Goal: Task Accomplishment & Management: Use online tool/utility

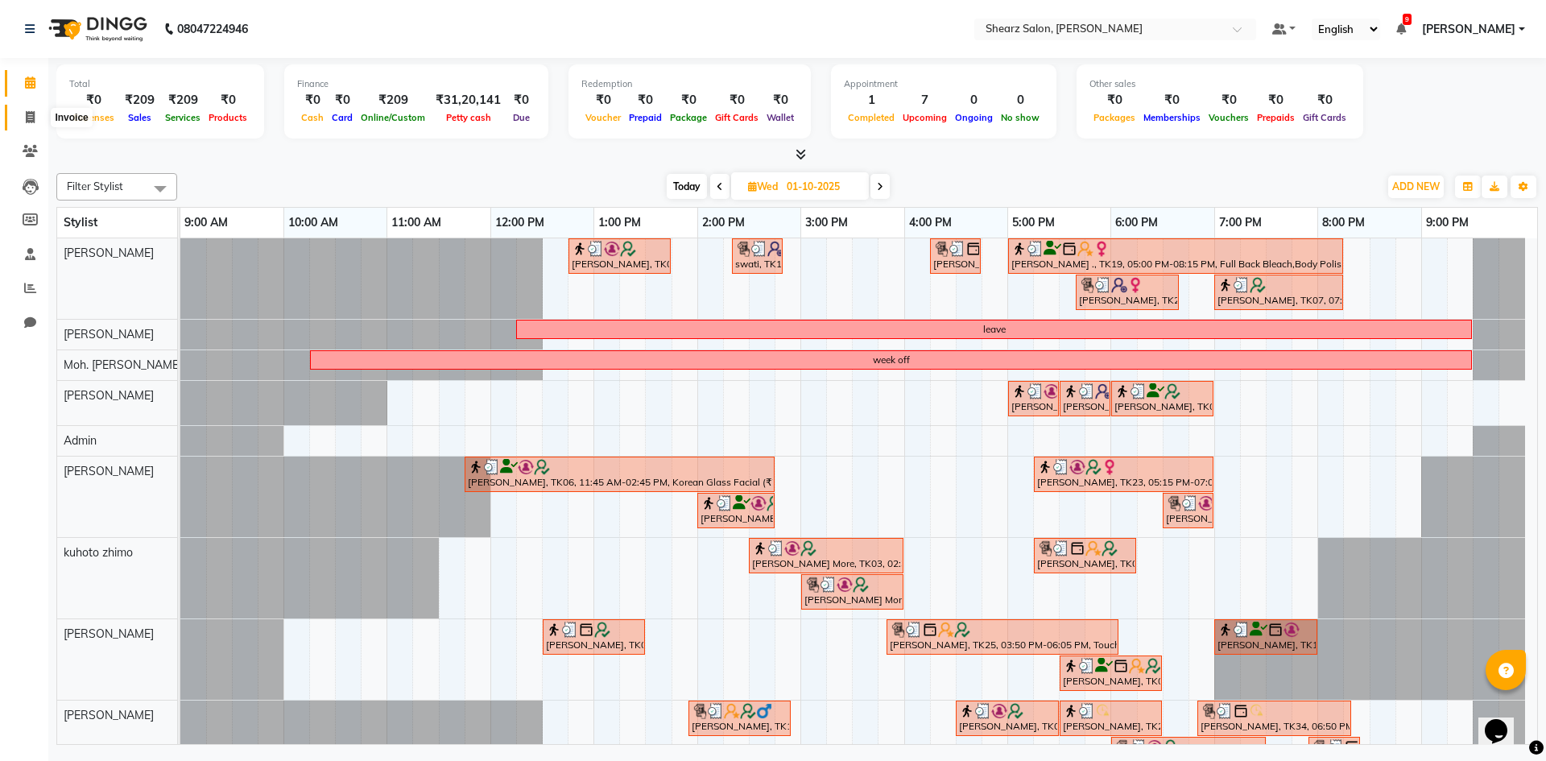
click at [27, 117] on icon at bounding box center [30, 117] width 9 height 12
select select "service"
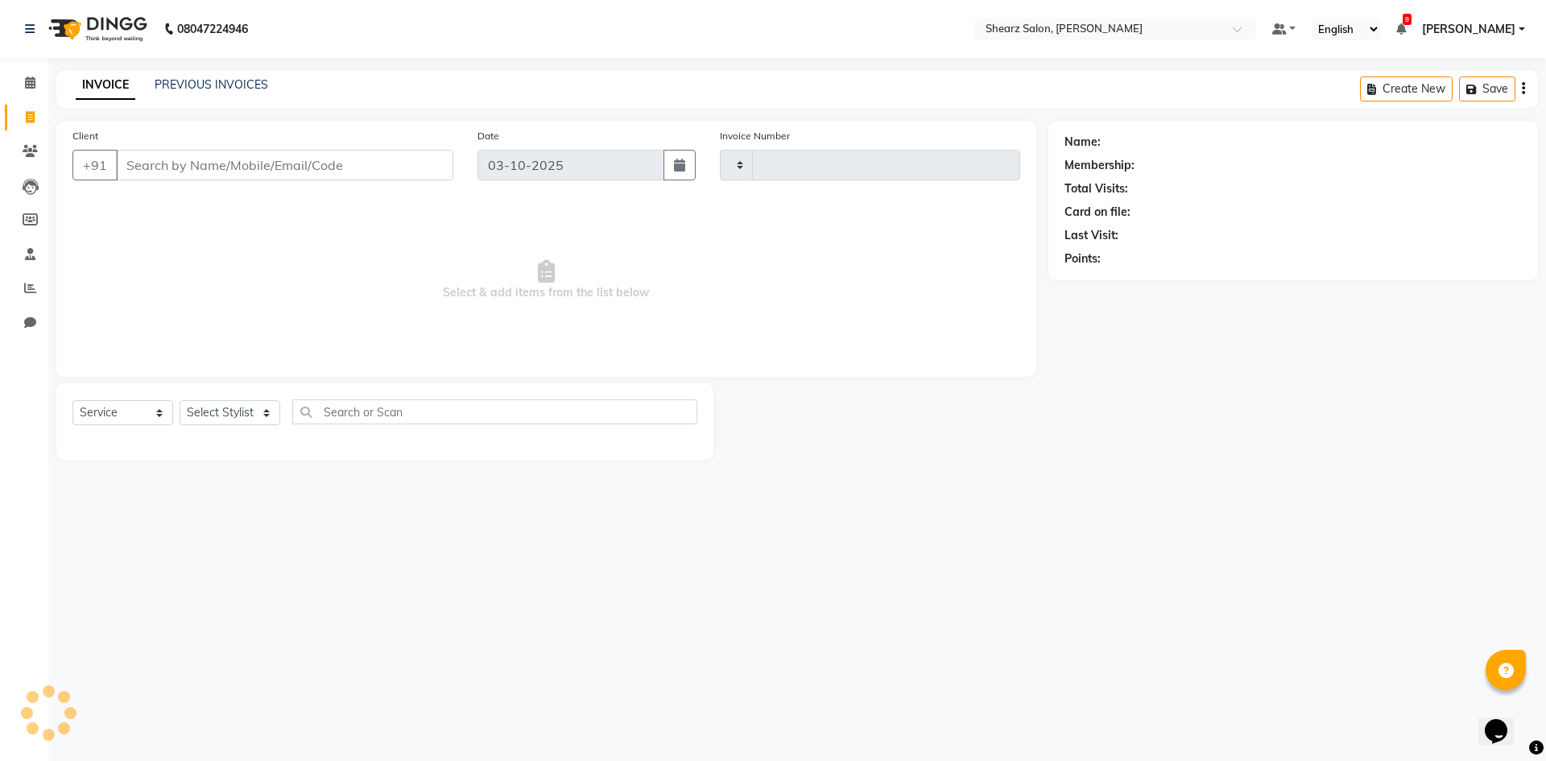
type input "6074"
select select "8159"
select select "V"
type input "9"
select select "87136"
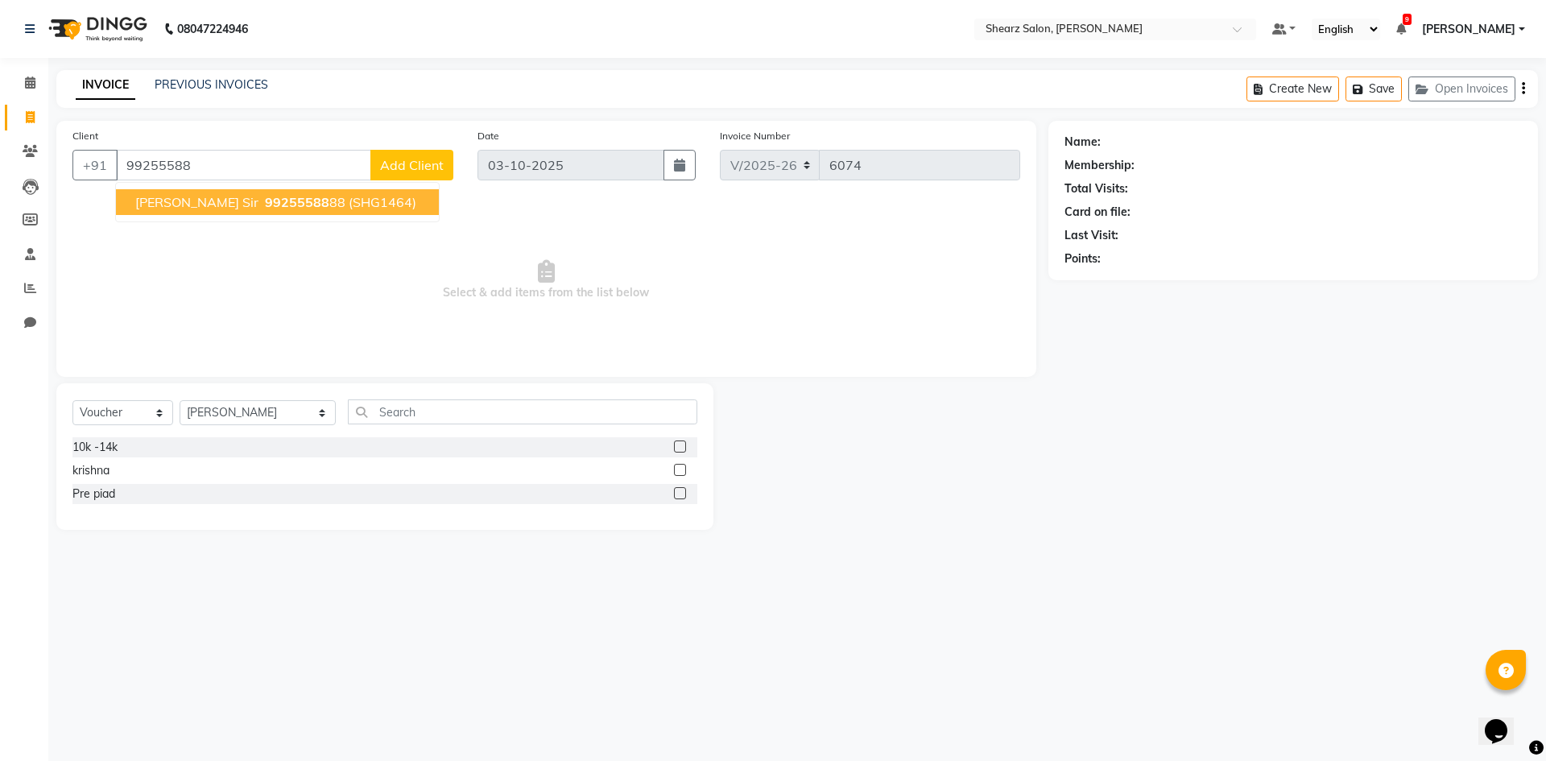
click at [265, 205] on span "99255588" at bounding box center [297, 202] width 64 height 16
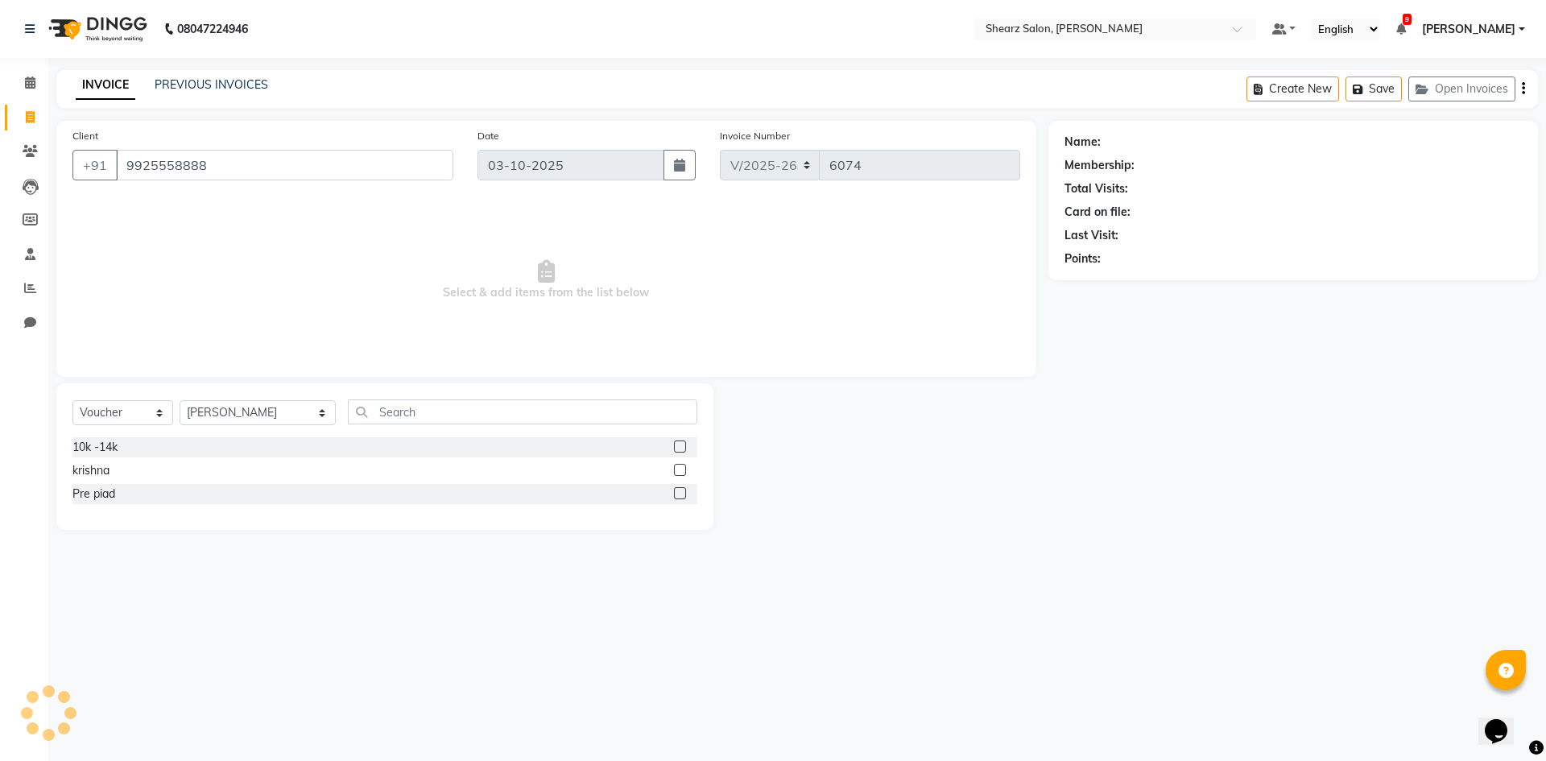
type input "9925558888"
select select "1: Object"
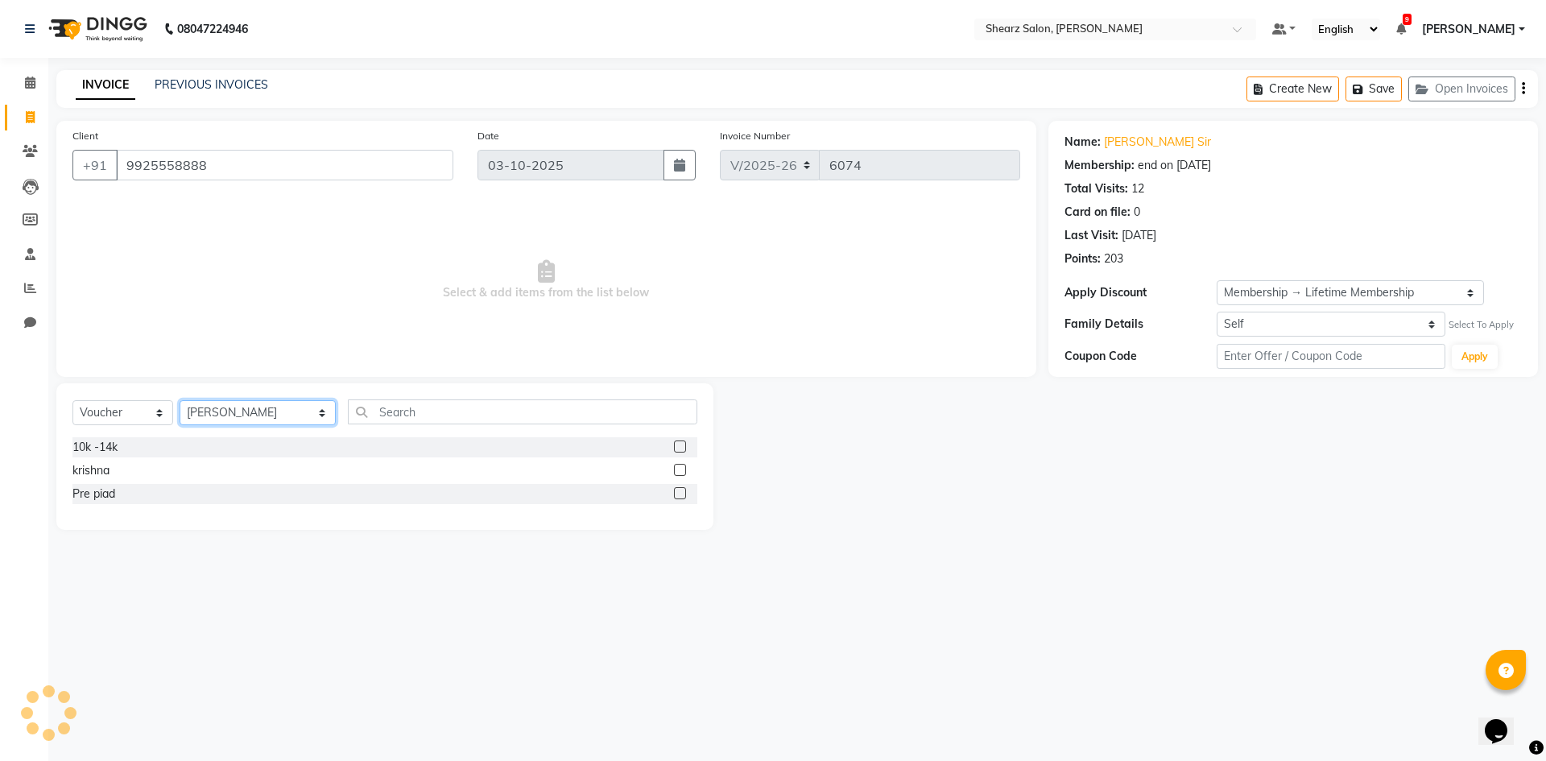
click at [238, 411] on select "Select Stylist AakashKumar Nai Admin A General [PERSON_NAME] Asha Chavariya [PE…" at bounding box center [258, 412] width 156 height 25
select select "77292"
click at [180, 400] on select "Select Stylist AakashKumar Nai Admin A General [PERSON_NAME] Asha Chavariya [PE…" at bounding box center [258, 412] width 156 height 25
click at [139, 403] on select "Select Service Product Membership Package Voucher Prepaid Gift Card" at bounding box center [122, 412] width 101 height 25
select select "service"
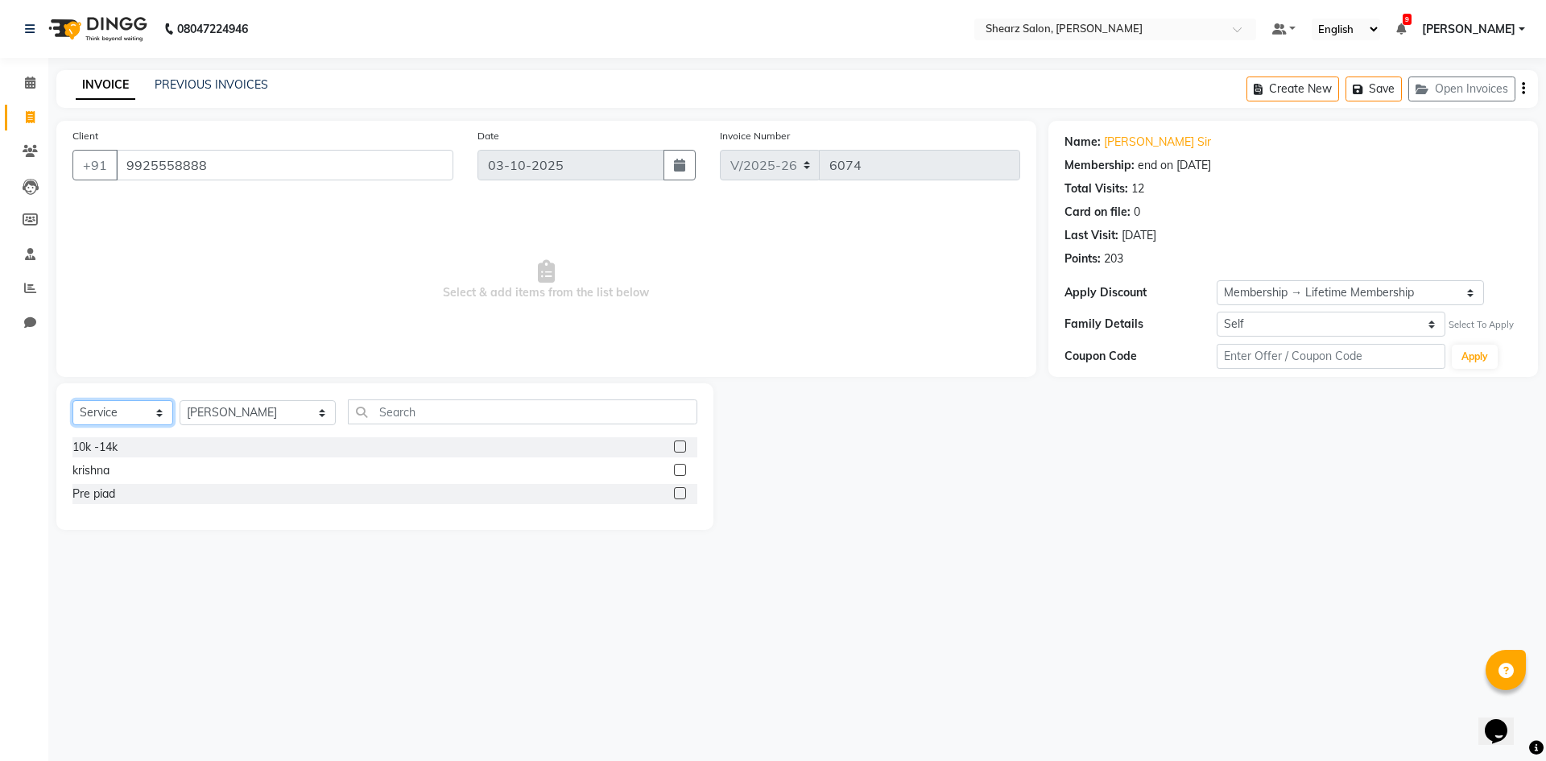
click at [72, 400] on select "Select Service Product Membership Package Voucher Prepaid Gift Card" at bounding box center [122, 412] width 101 height 25
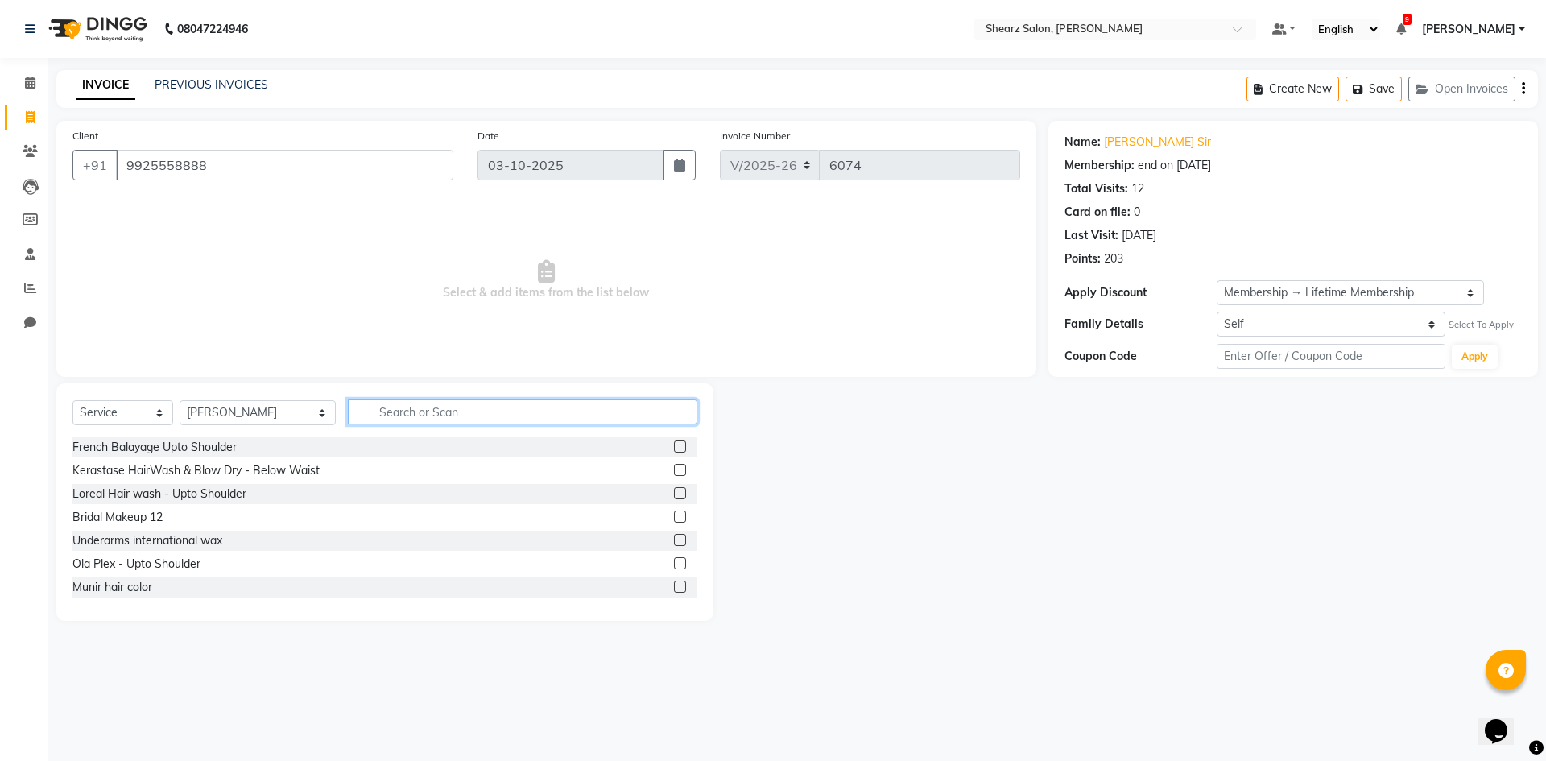
click at [382, 411] on input "text" at bounding box center [522, 411] width 349 height 25
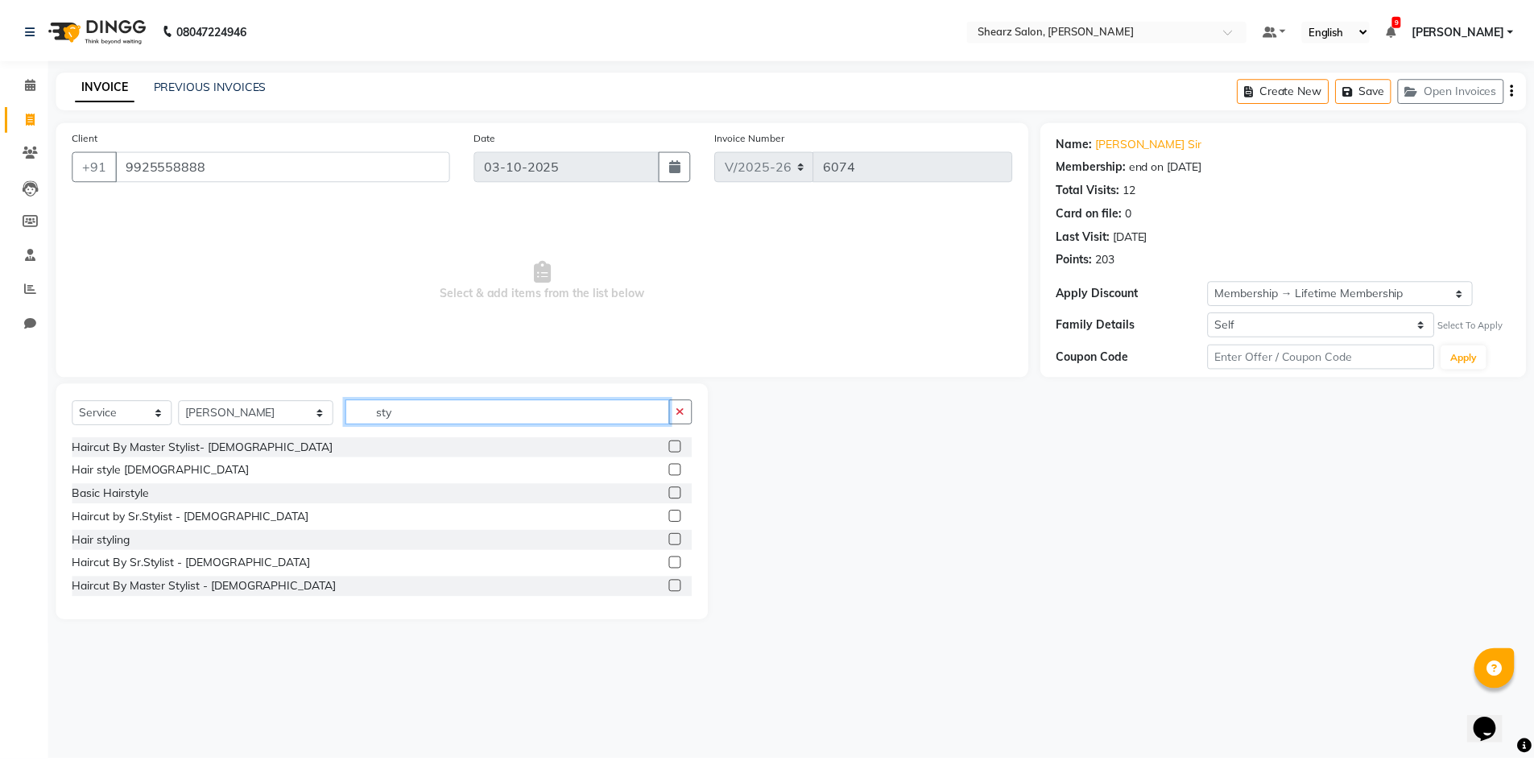
scroll to position [2, 0]
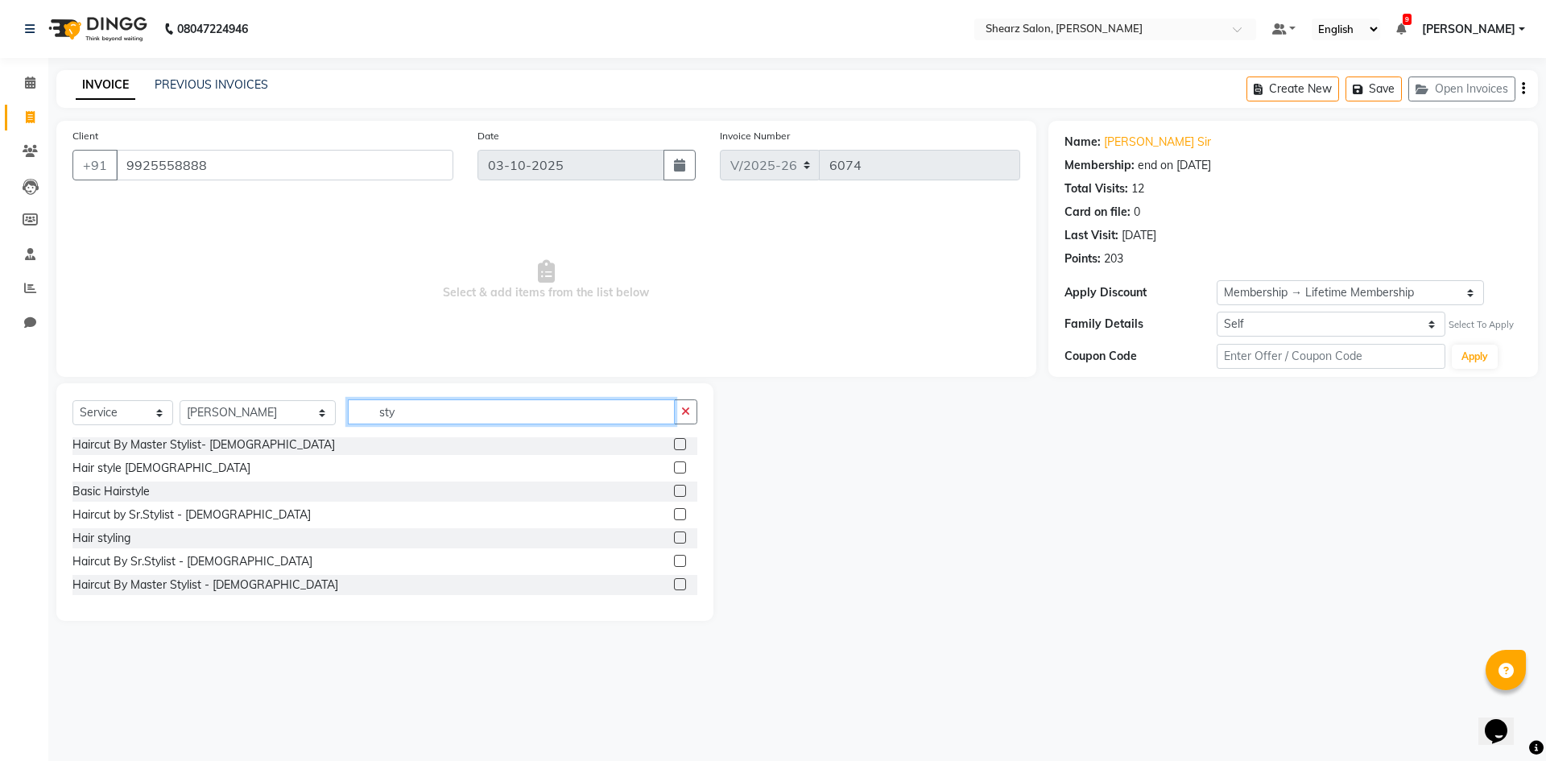
type input "sty"
click at [674, 444] on label at bounding box center [680, 444] width 12 height 12
click at [674, 444] on input "checkbox" at bounding box center [679, 445] width 10 height 10
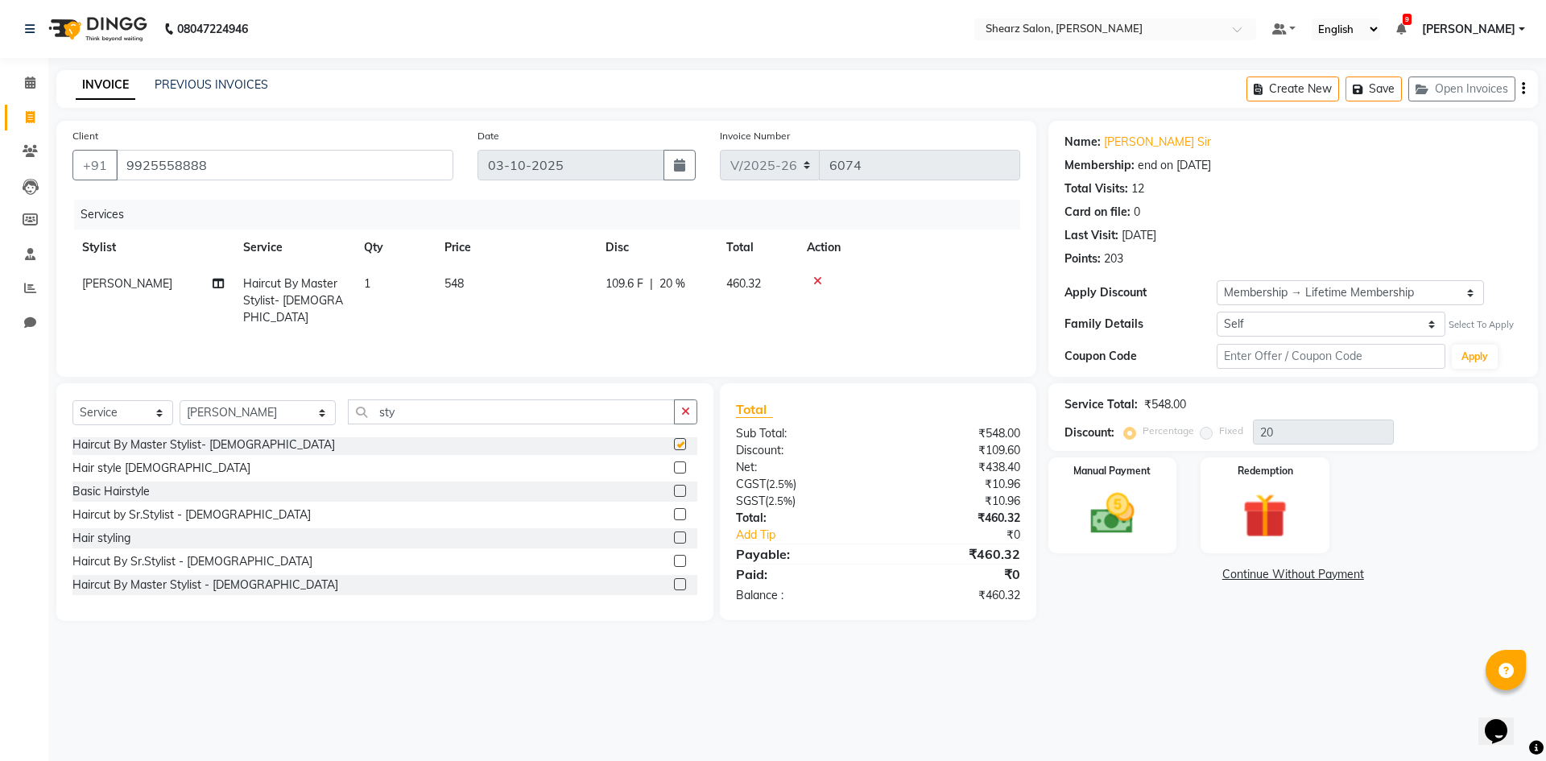
checkbox input "false"
click at [1080, 499] on img at bounding box center [1112, 513] width 75 height 53
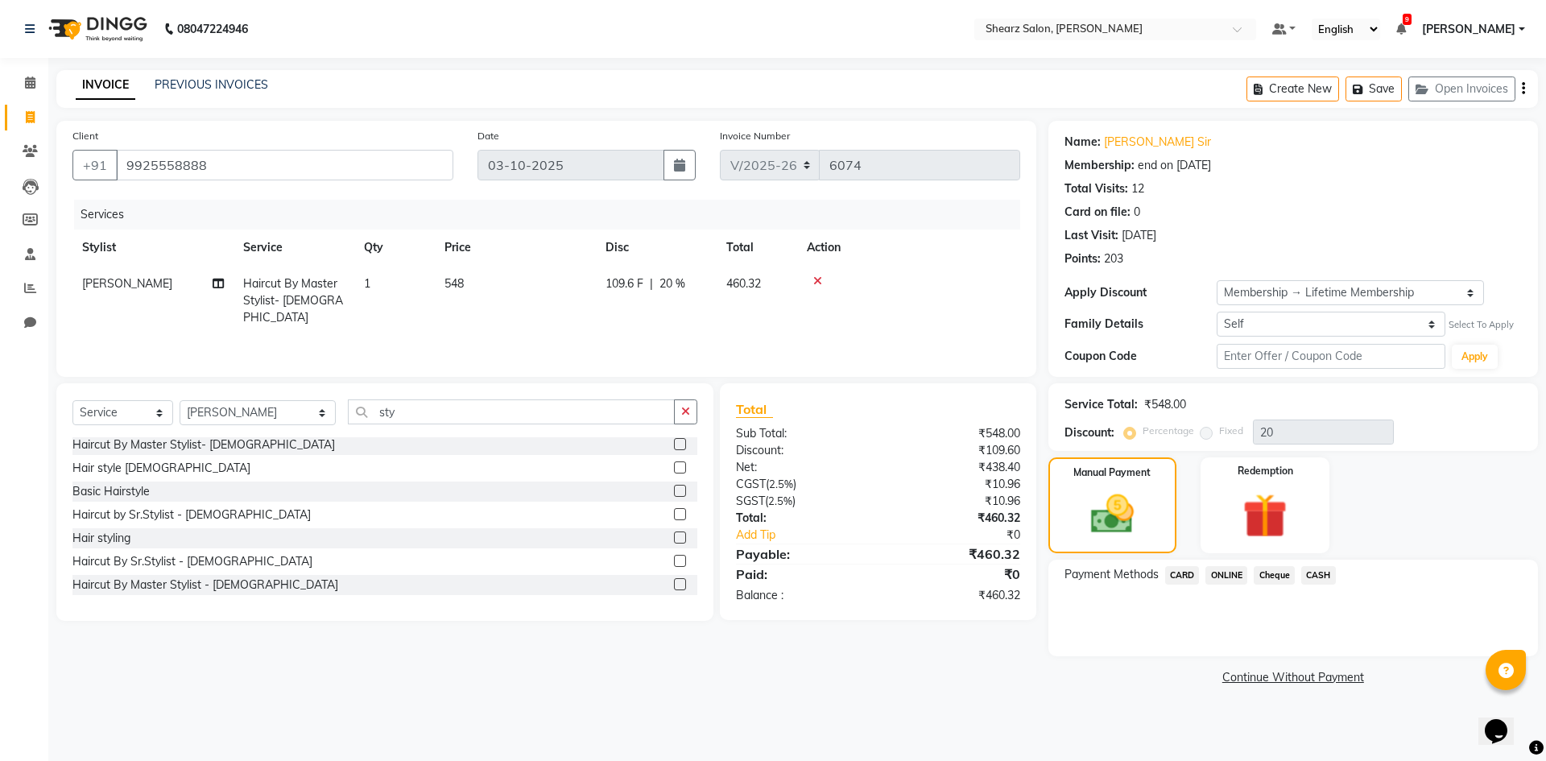
click at [1331, 571] on span "CASH" at bounding box center [1318, 575] width 35 height 19
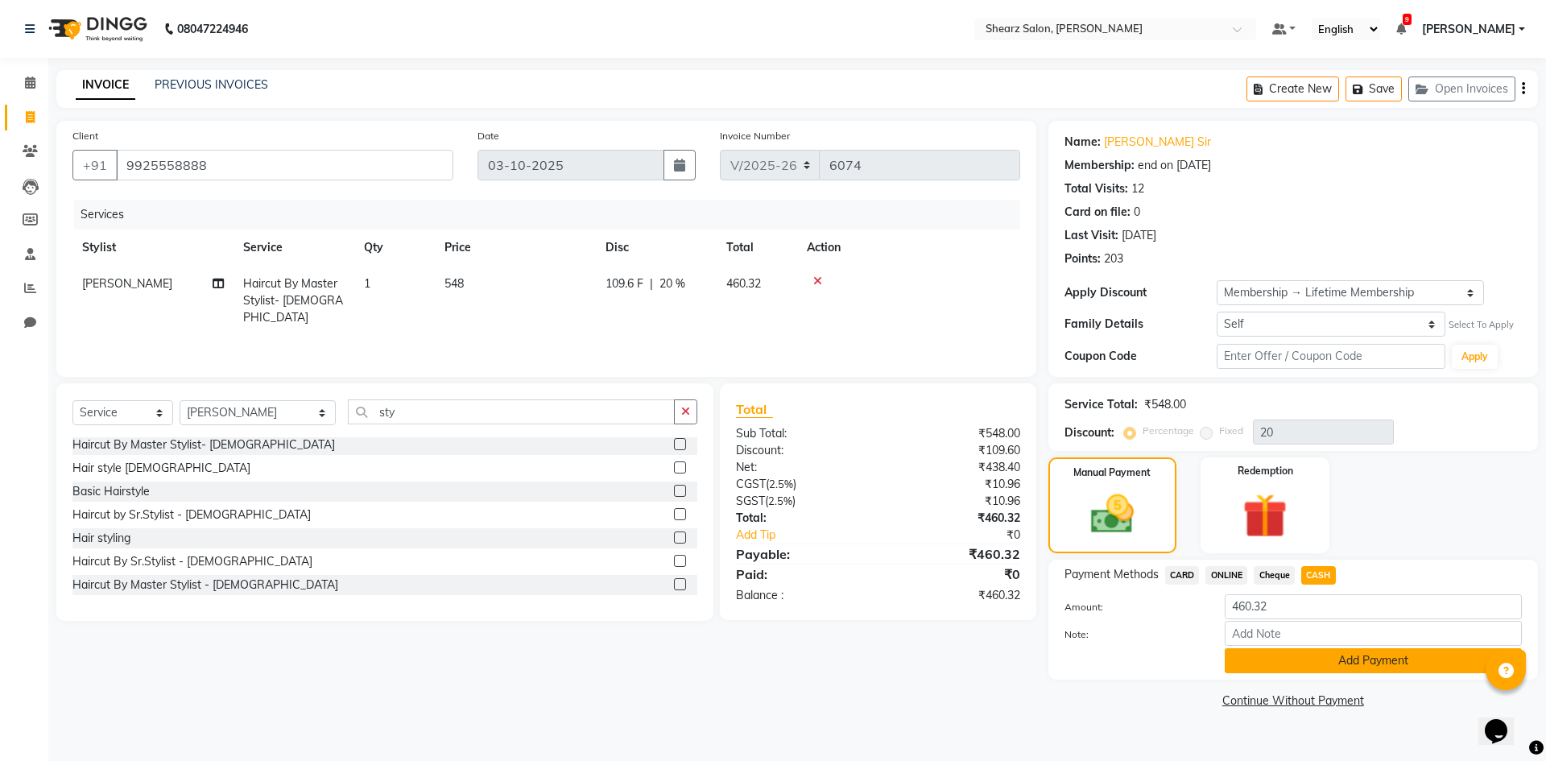
click at [1318, 669] on button "Add Payment" at bounding box center [1373, 660] width 297 height 25
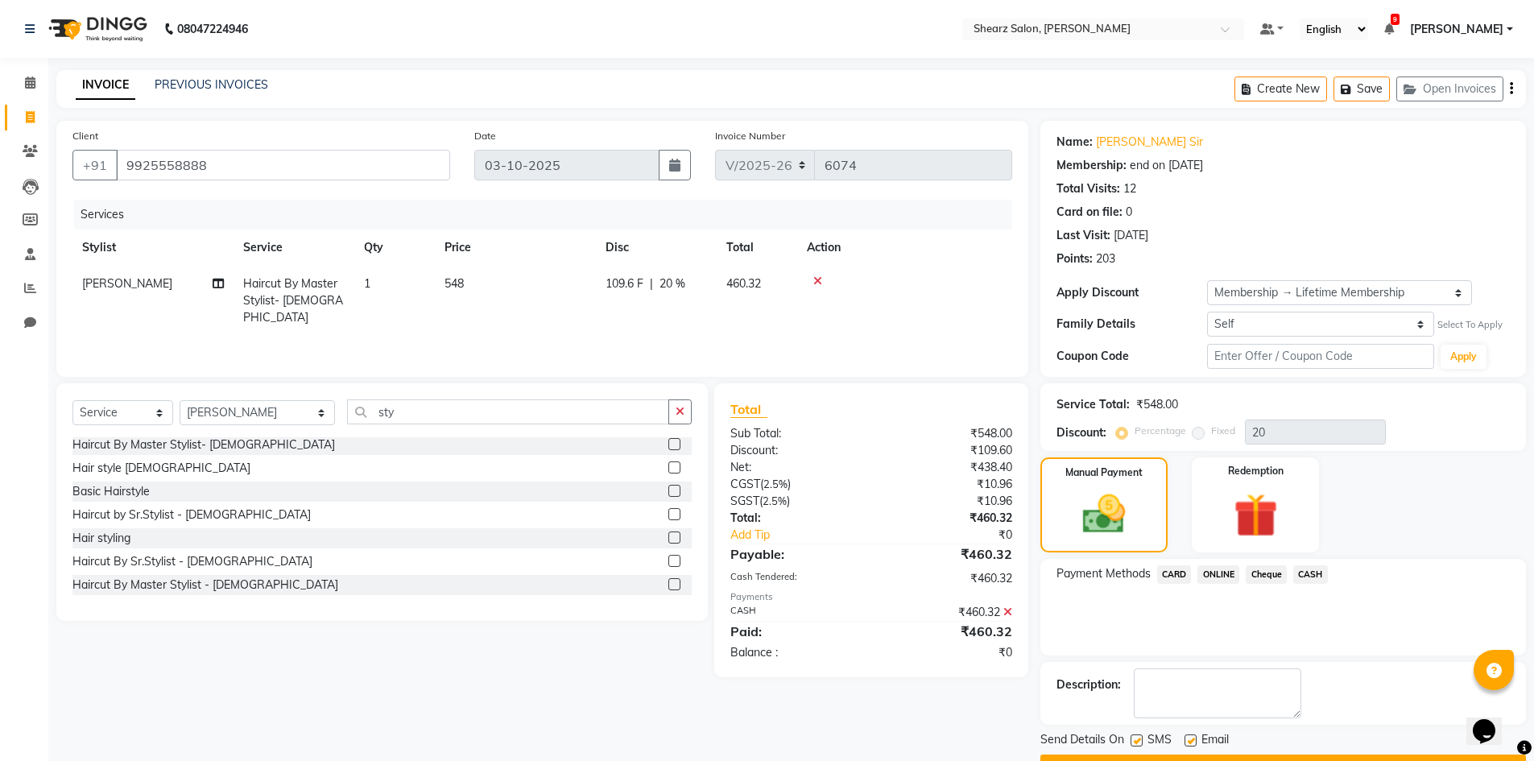
scroll to position [43, 0]
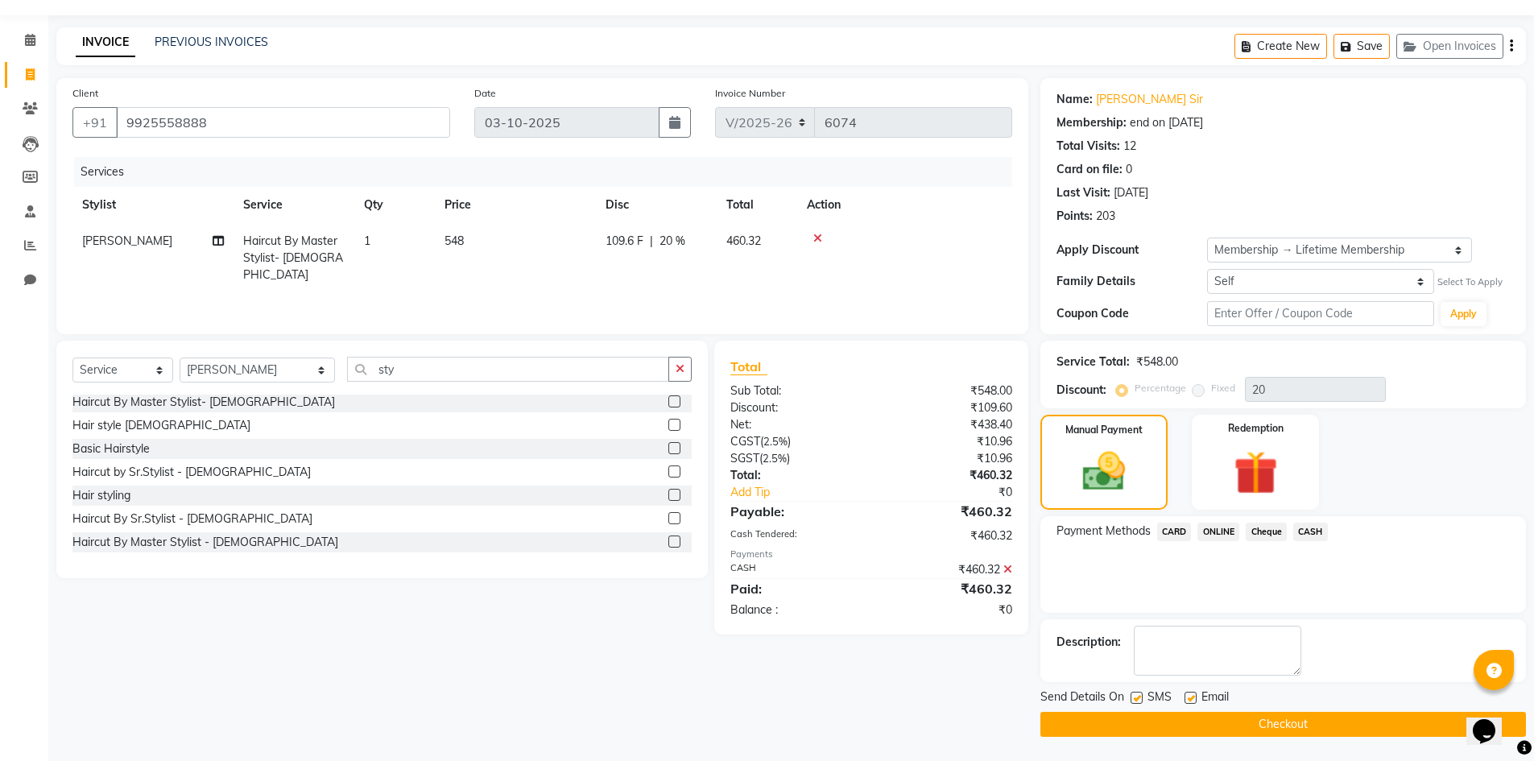
click at [1291, 727] on button "Checkout" at bounding box center [1282, 724] width 485 height 25
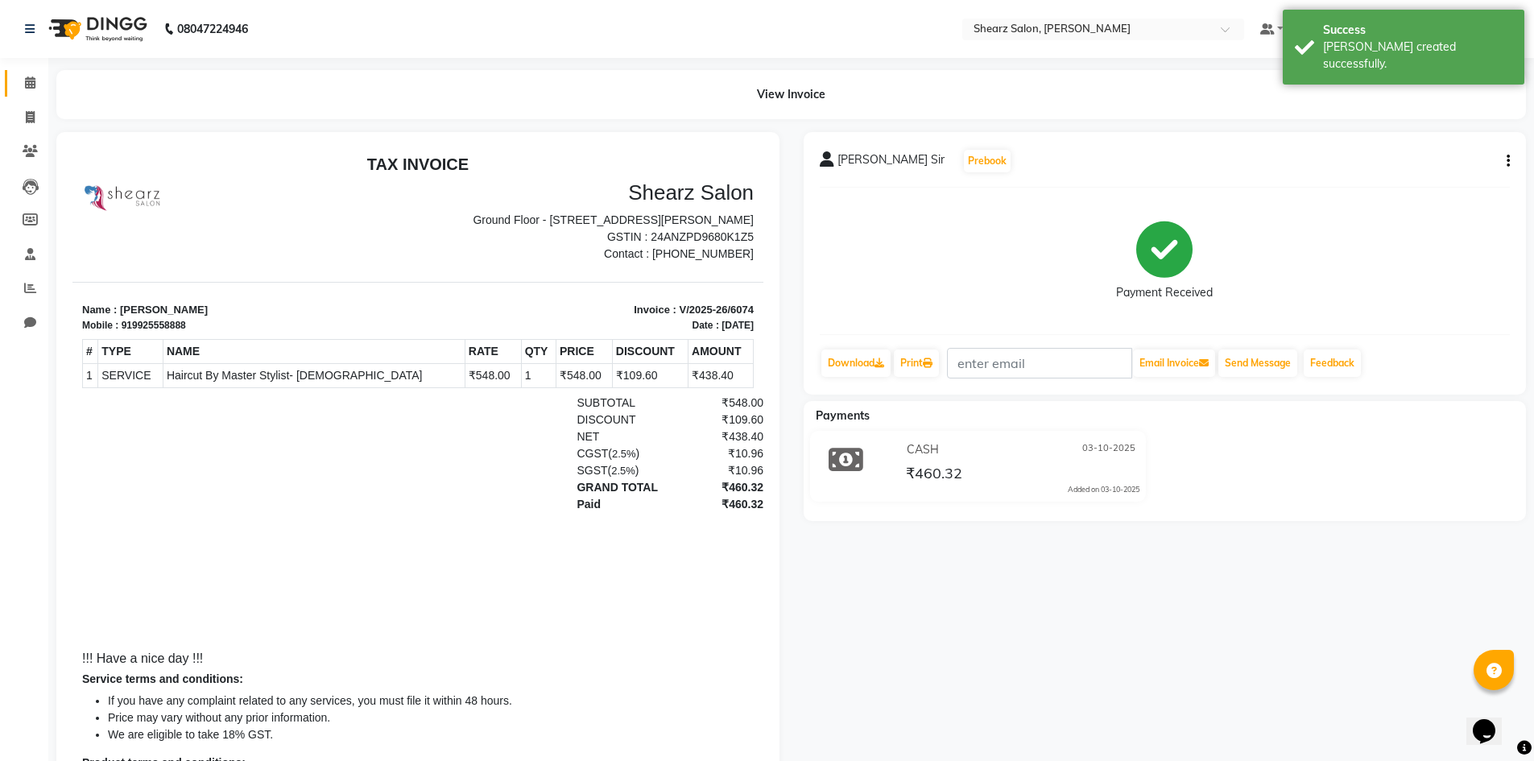
click at [11, 93] on link "Calendar" at bounding box center [24, 83] width 39 height 27
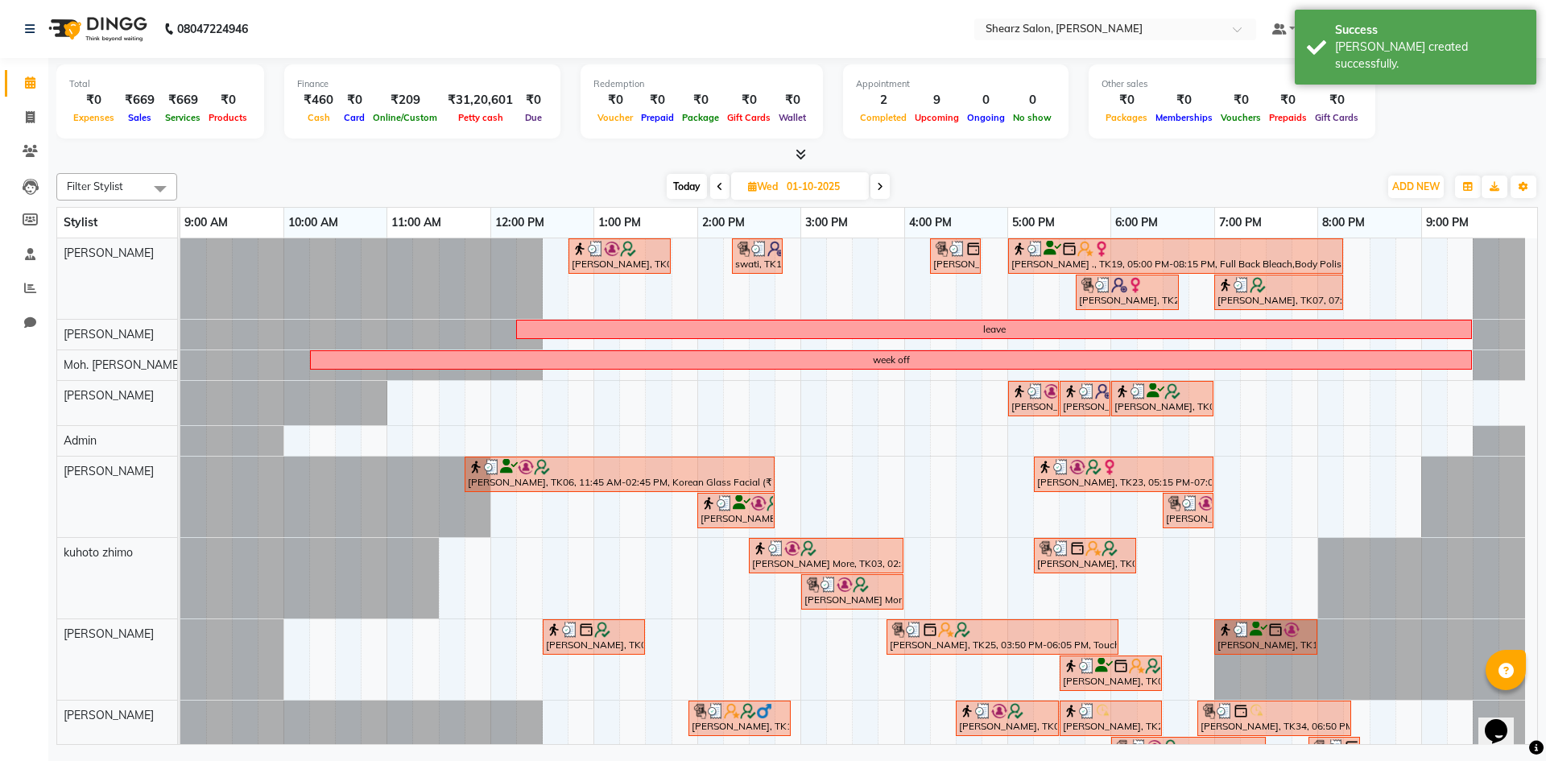
click at [882, 186] on icon at bounding box center [880, 187] width 6 height 10
type input "02-10-2025"
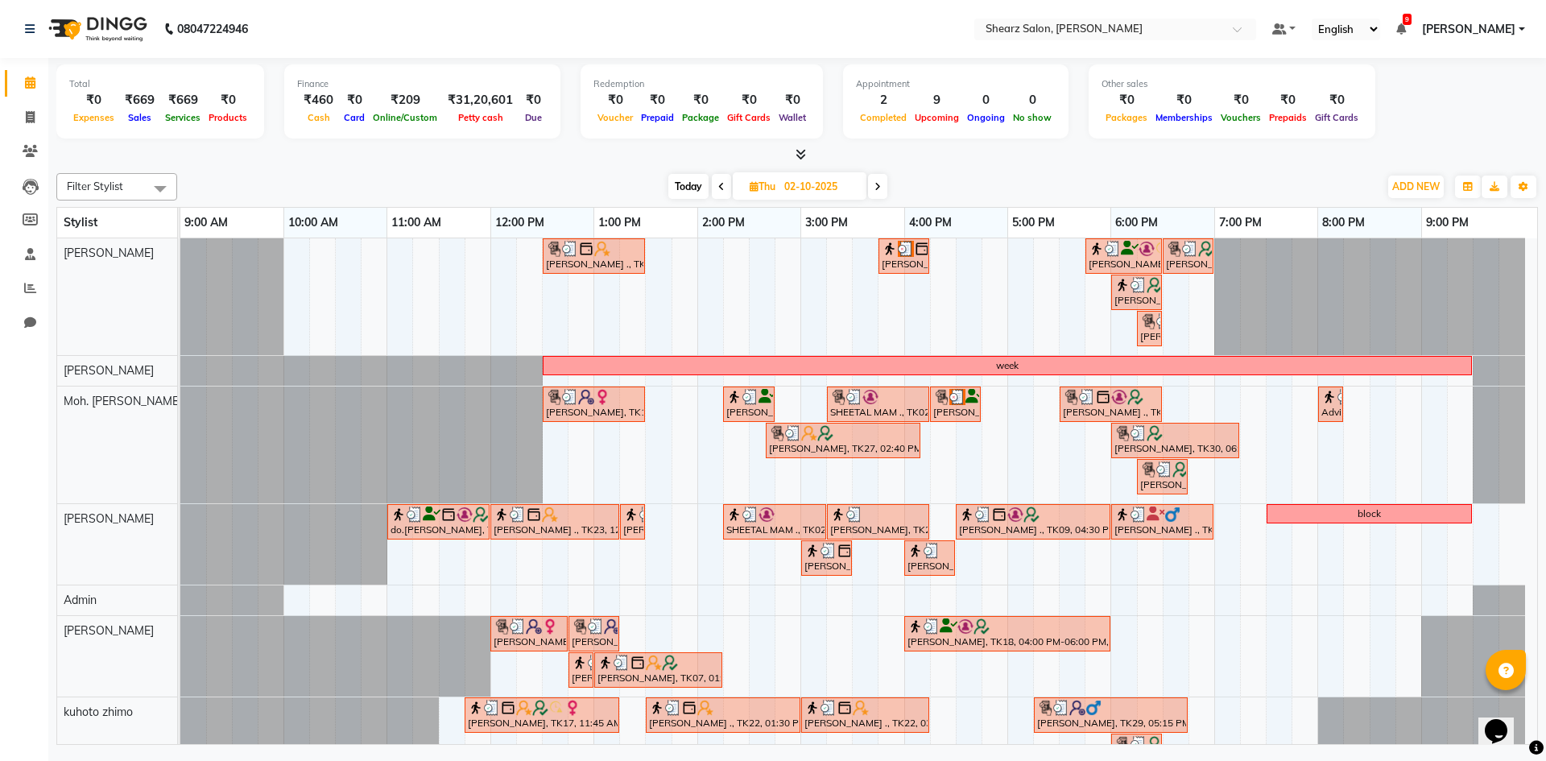
click at [833, 180] on input "02-10-2025" at bounding box center [819, 187] width 81 height 24
select select "10"
select select "2025"
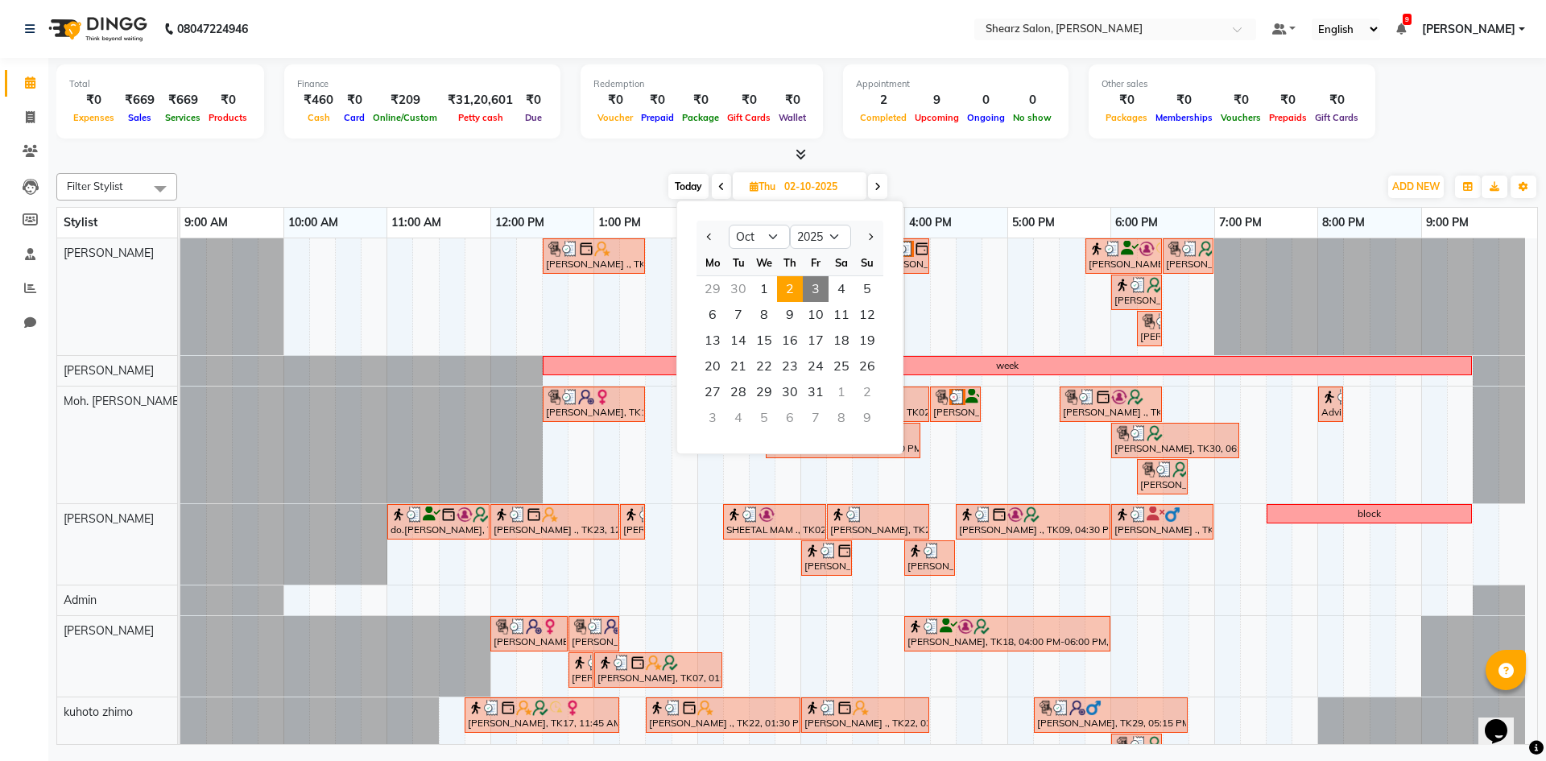
click at [817, 283] on span "3" at bounding box center [816, 289] width 26 height 26
type input "03-10-2025"
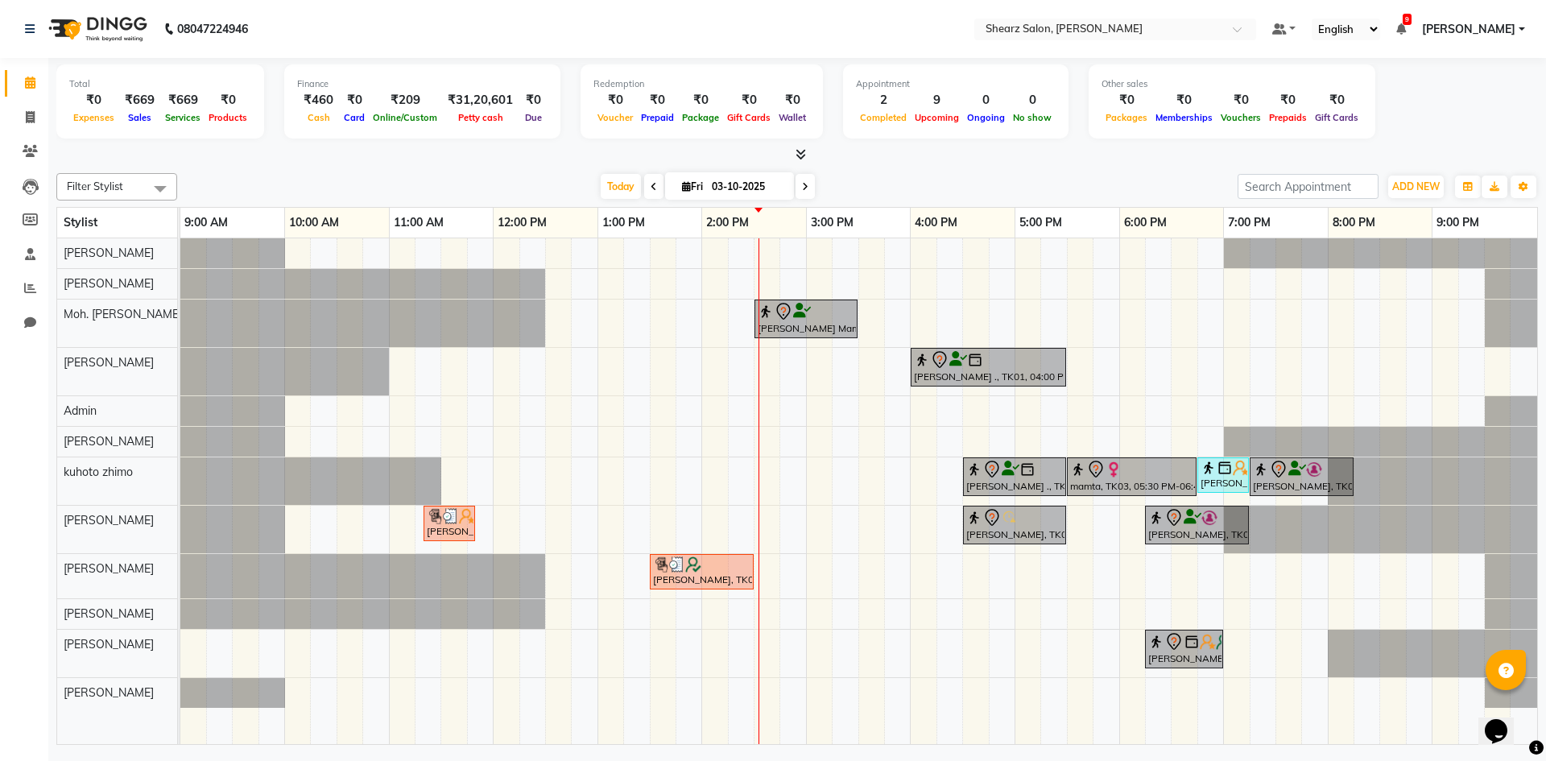
click at [697, 188] on span "Fri" at bounding box center [692, 186] width 29 height 12
select select "10"
select select "2025"
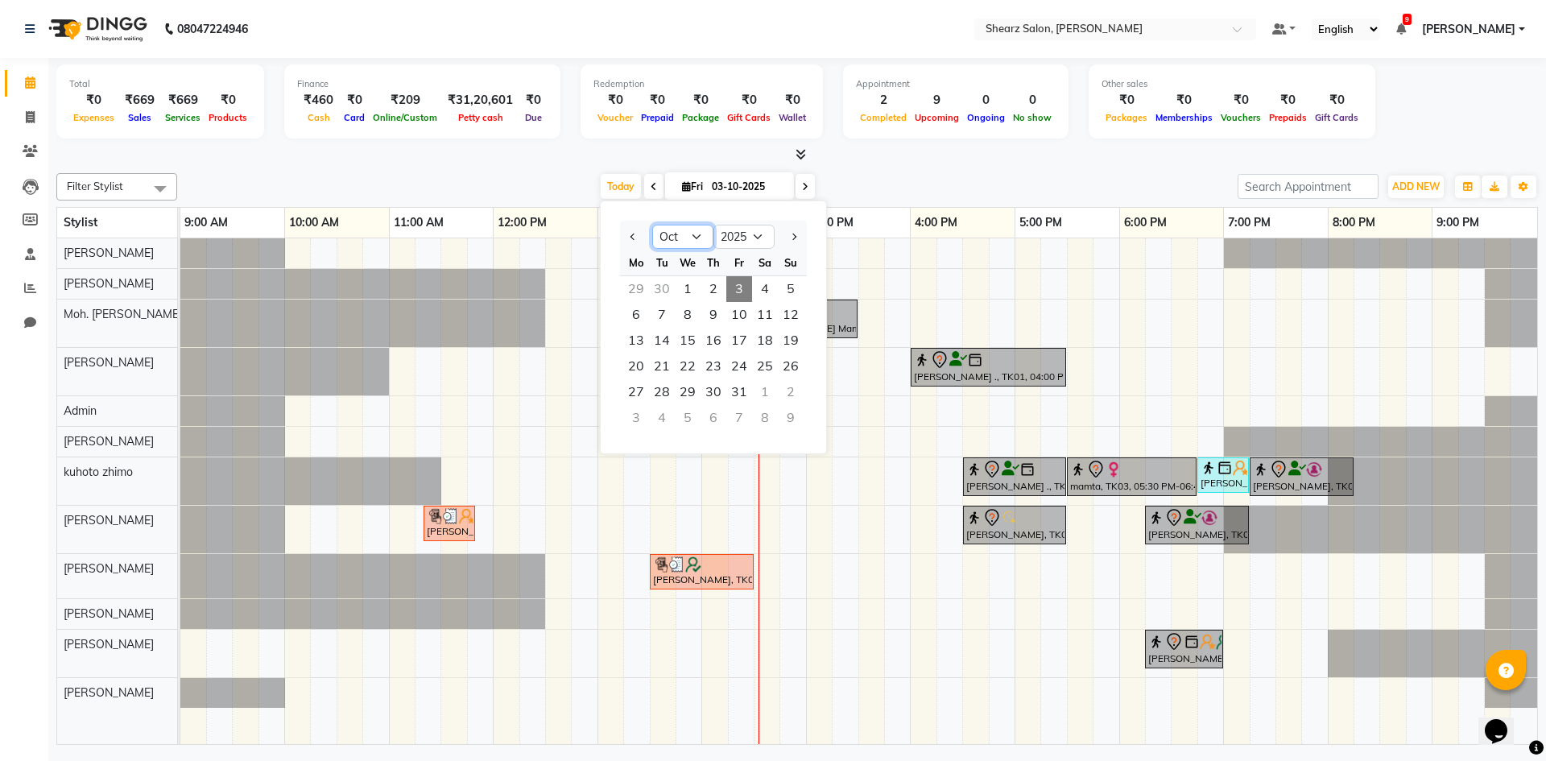
click at [663, 234] on select "Jan Feb Mar Apr May Jun [DATE] Aug Sep Oct Nov Dec" at bounding box center [682, 237] width 61 height 24
select select "9"
click at [652, 225] on select "Jan Feb Mar Apr May Jun [DATE] Aug Sep Oct Nov Dec" at bounding box center [682, 237] width 61 height 24
click at [969, 271] on div "[PERSON_NAME] Mam, TK04, 02:30 PM-03:30 PM, Haircut by Sr.Stylist - [DEMOGRAPHI…" at bounding box center [858, 491] width 1357 height 506
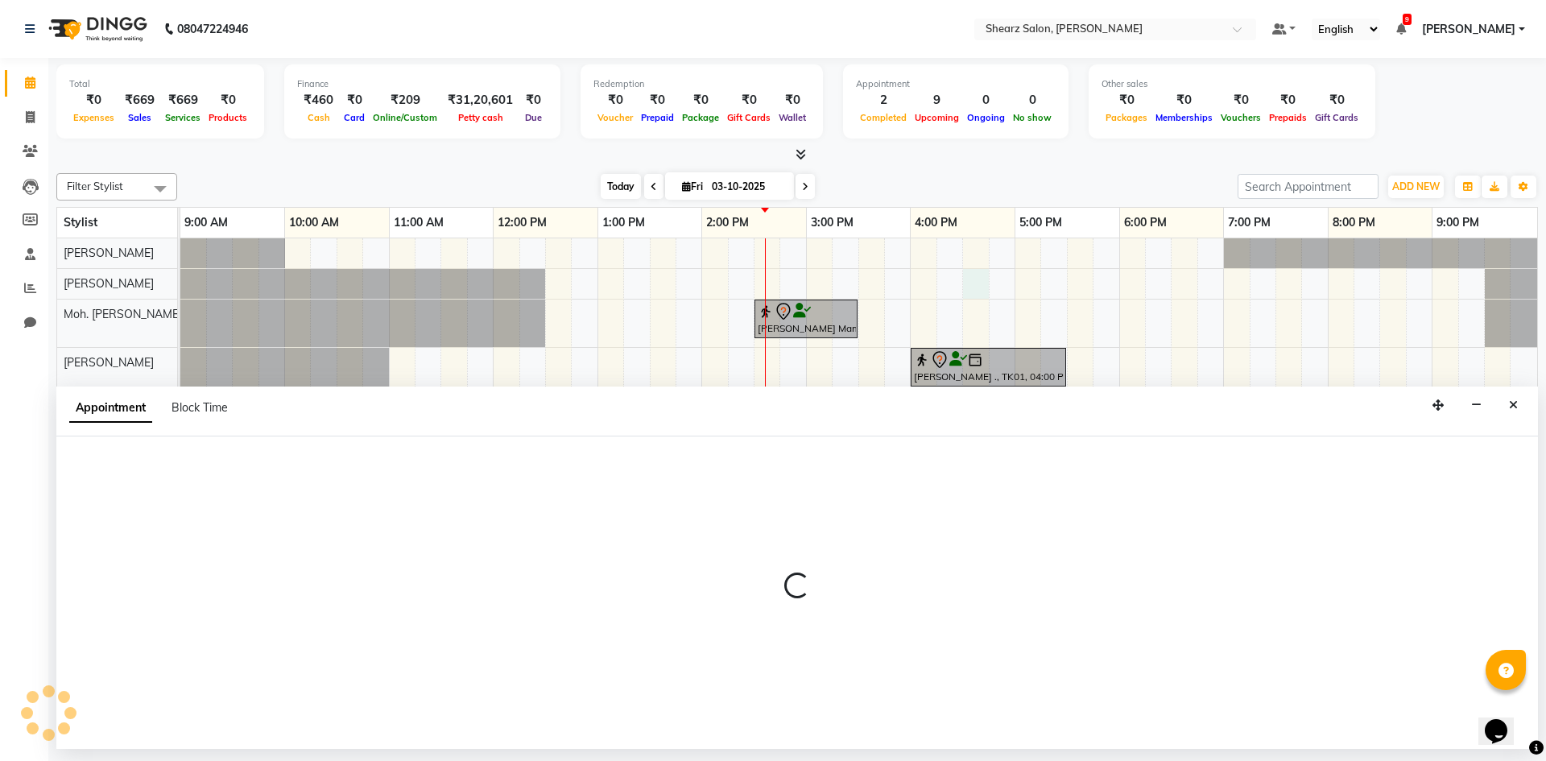
select select "77291"
select select "990"
select select "tentative"
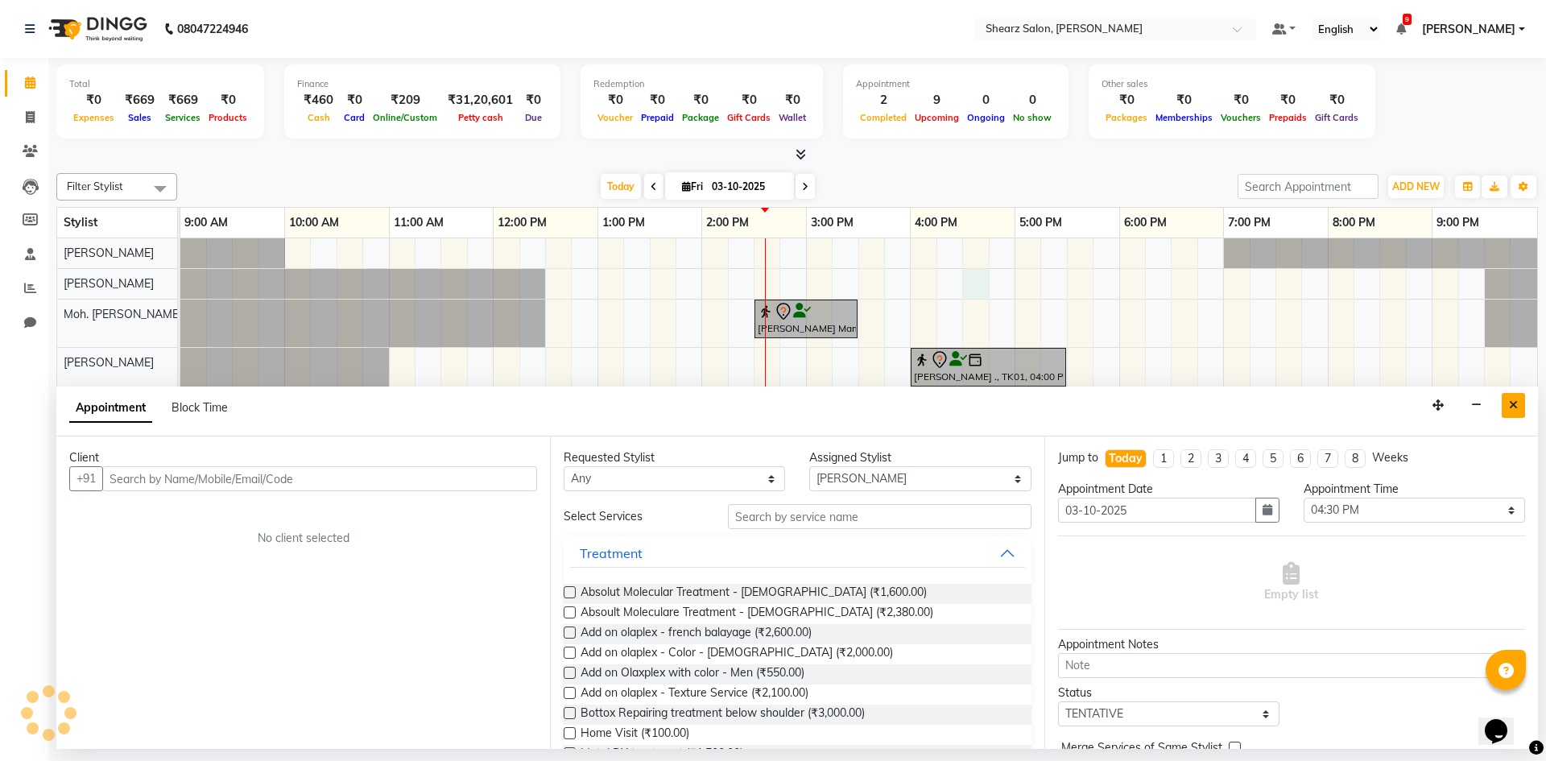
click at [1511, 394] on button "Close" at bounding box center [1512, 405] width 23 height 25
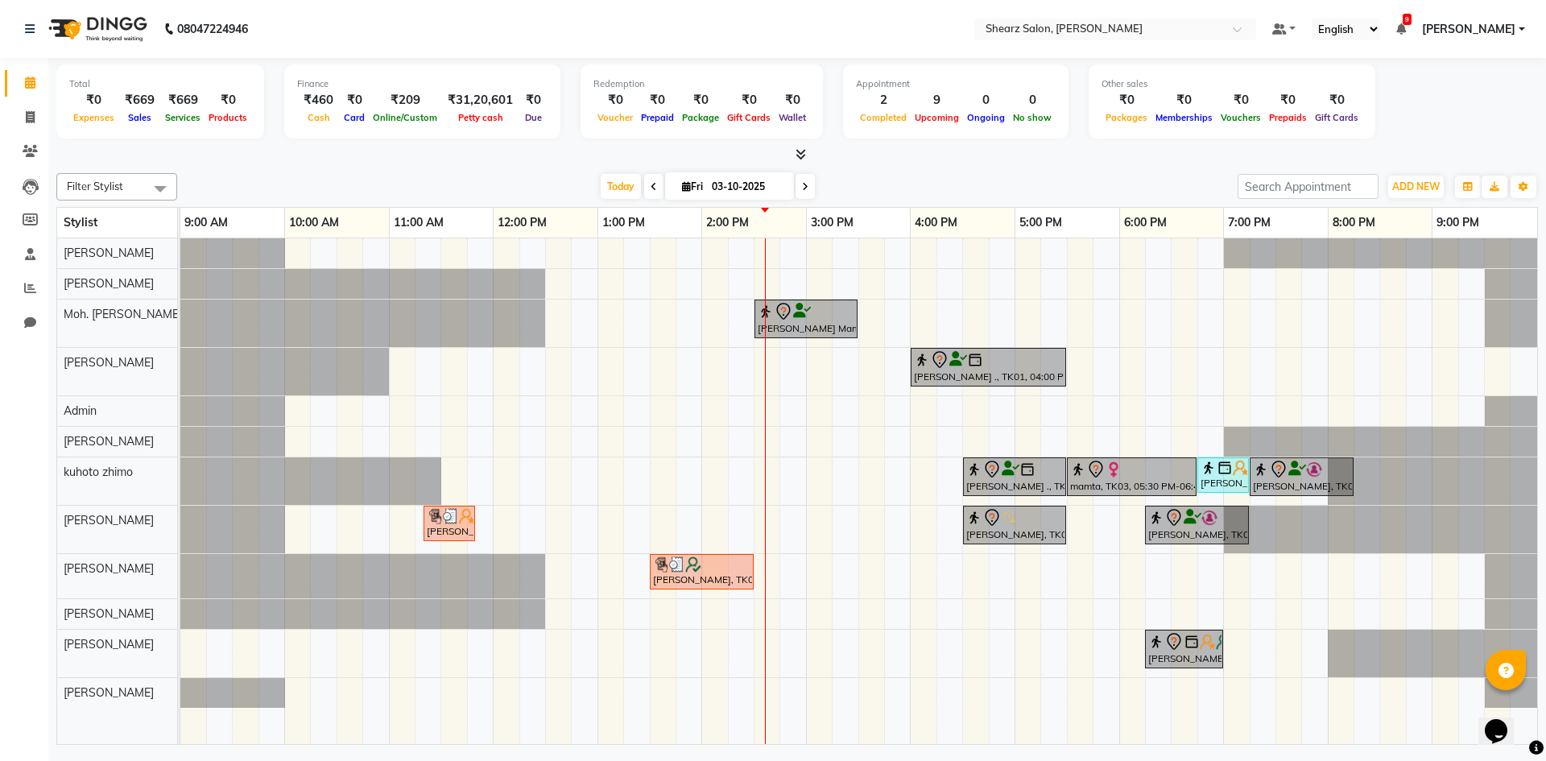
click at [744, 189] on input "03-10-2025" at bounding box center [747, 187] width 81 height 24
select select "10"
select select "2025"
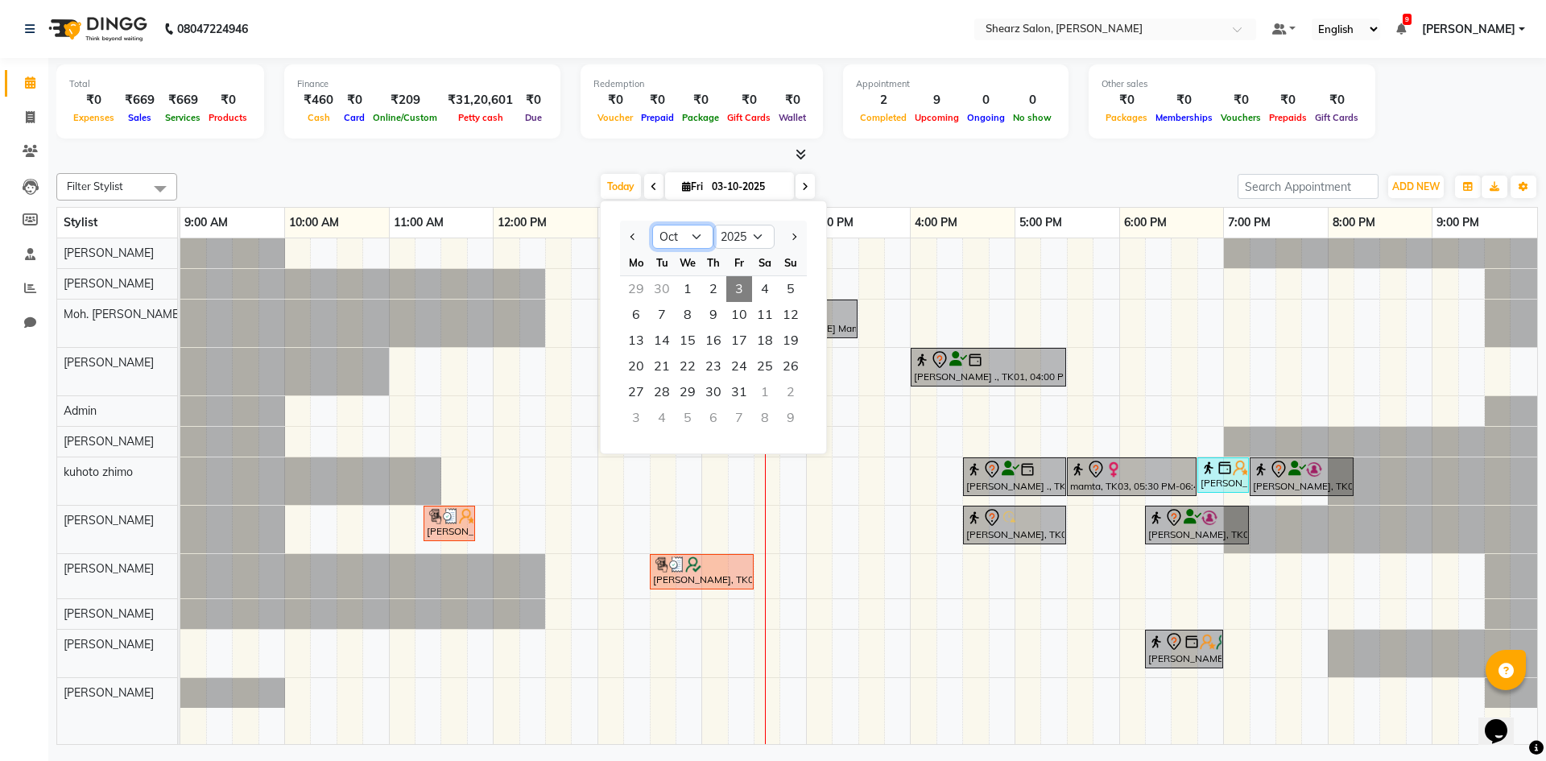
click at [659, 235] on select "Jan Feb Mar Apr May Jun [DATE] Aug Sep Oct Nov Dec" at bounding box center [682, 237] width 61 height 24
select select "9"
click at [652, 225] on select "Jan Feb Mar Apr May Jun [DATE] Aug Sep Oct Nov Dec" at bounding box center [682, 237] width 61 height 24
click at [646, 291] on span "1" at bounding box center [636, 289] width 26 height 26
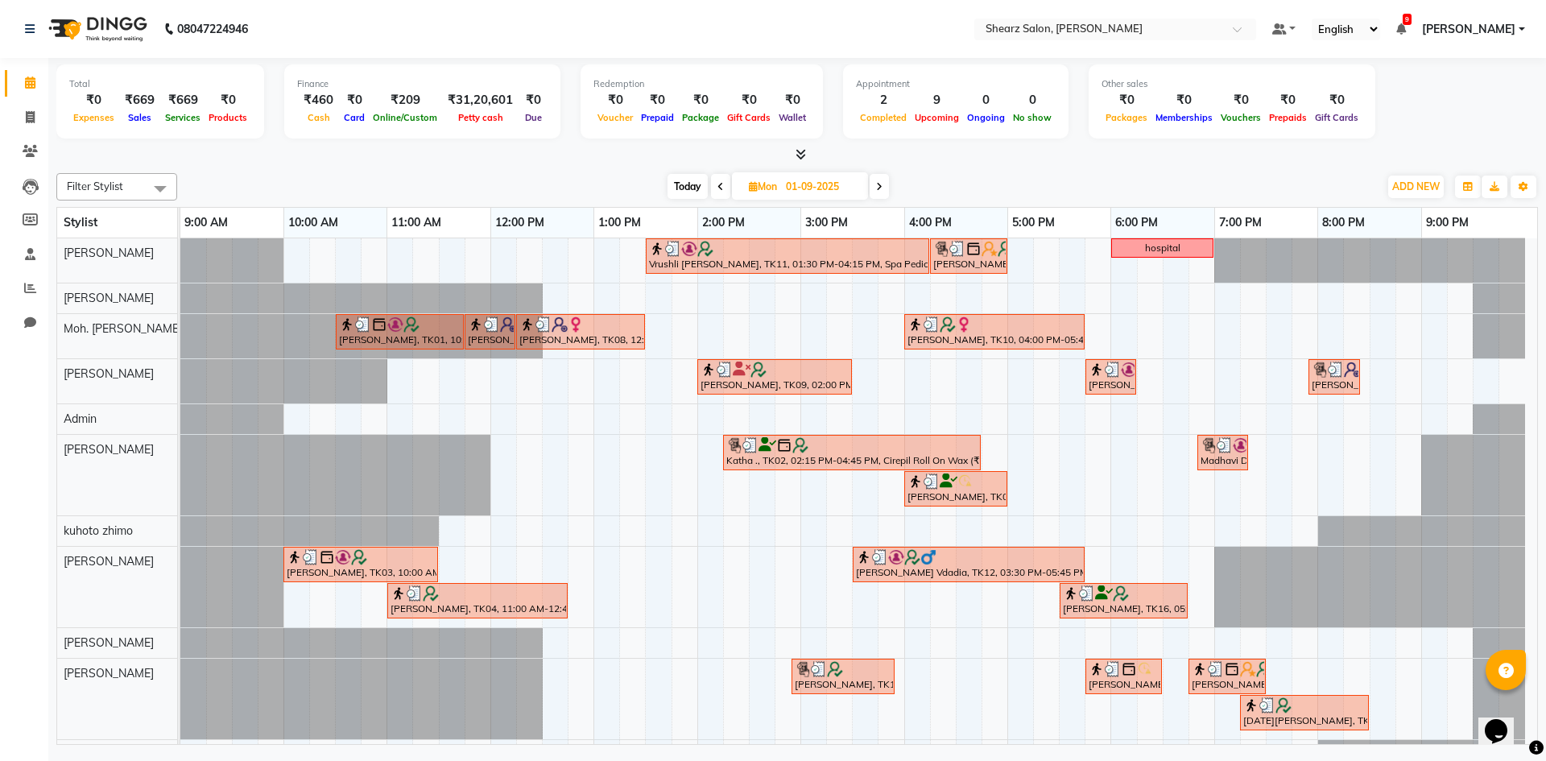
scroll to position [26, 0]
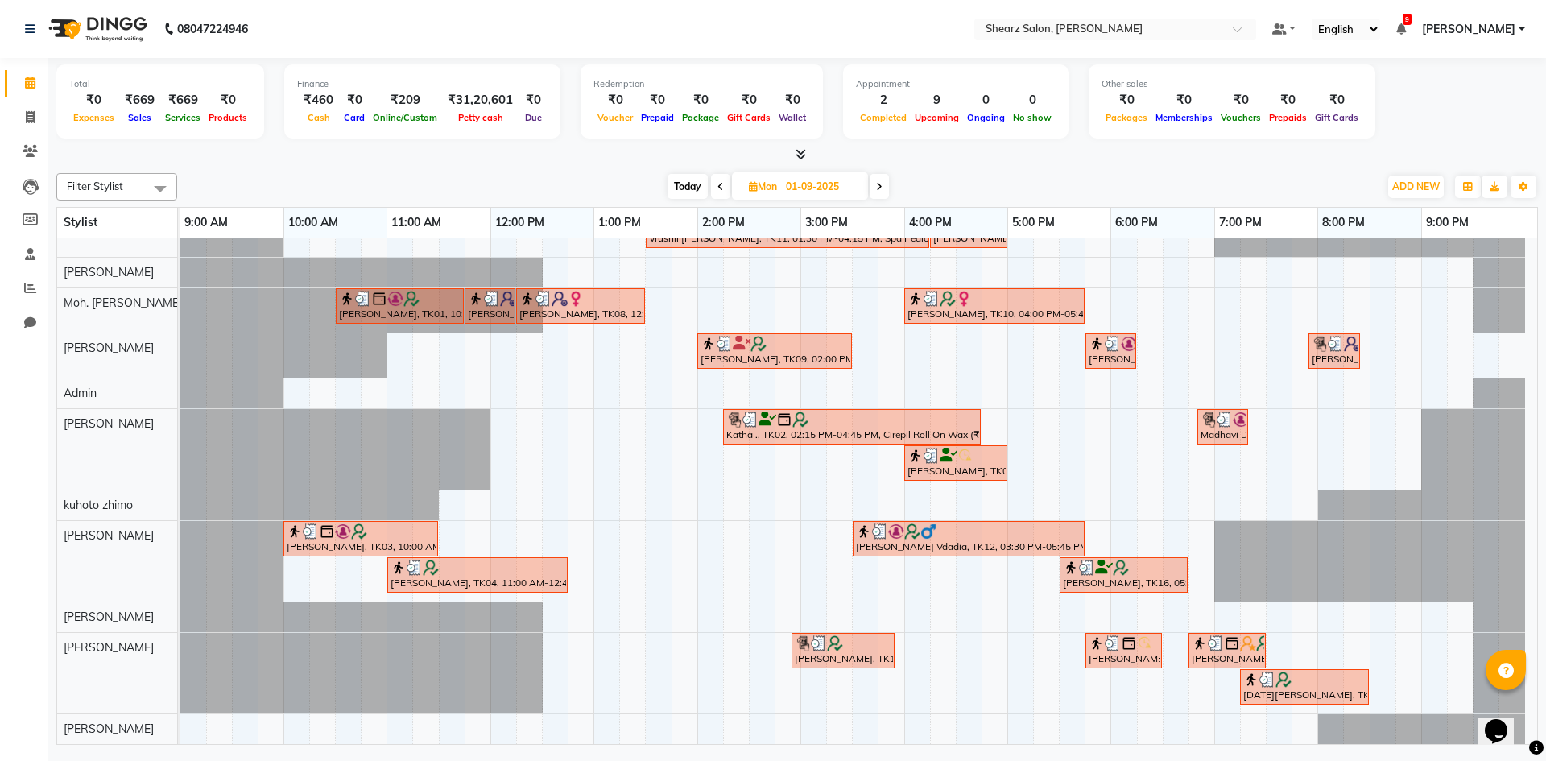
click at [870, 181] on span at bounding box center [878, 186] width 19 height 25
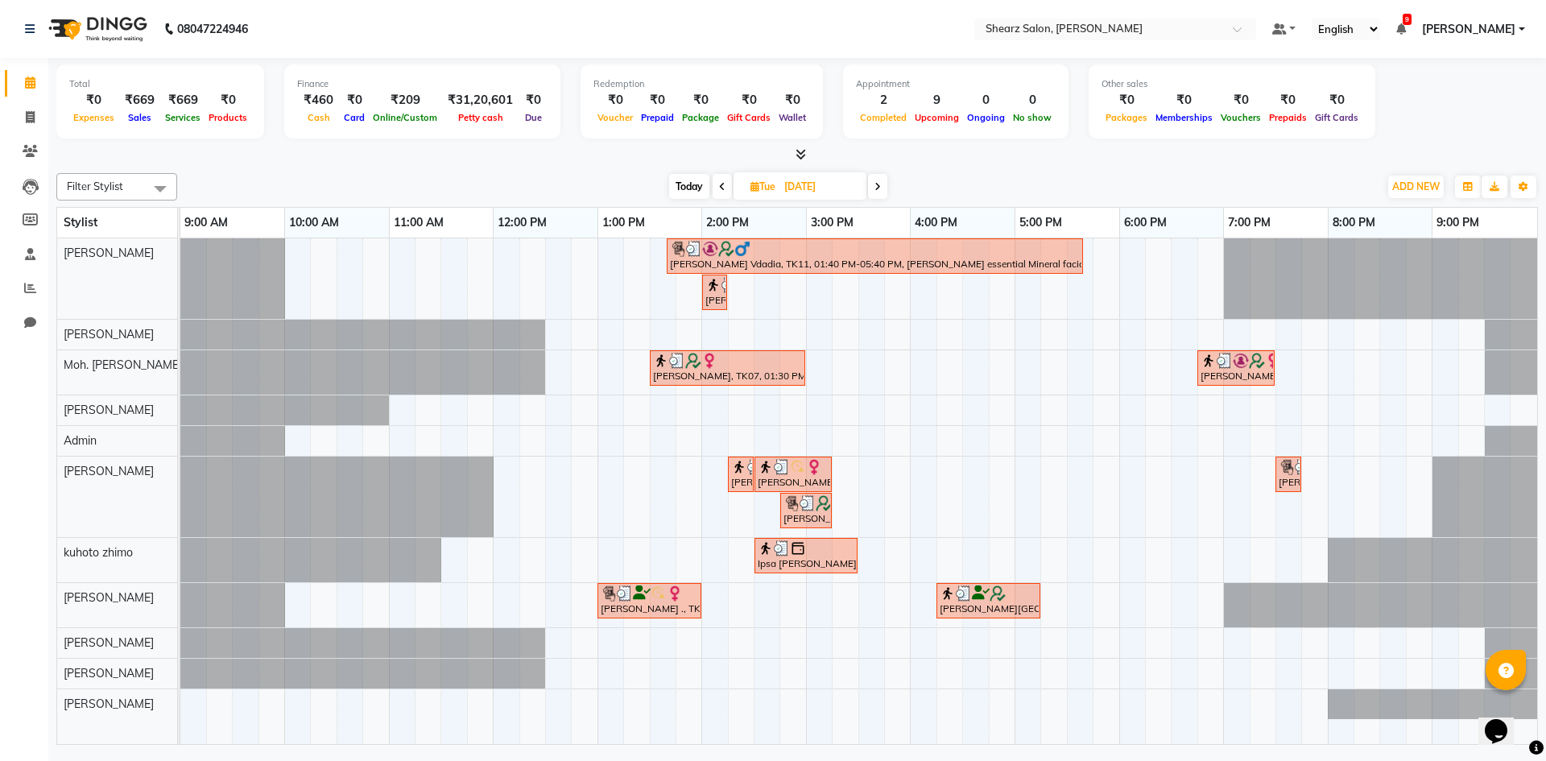
click at [878, 182] on icon at bounding box center [877, 187] width 6 height 10
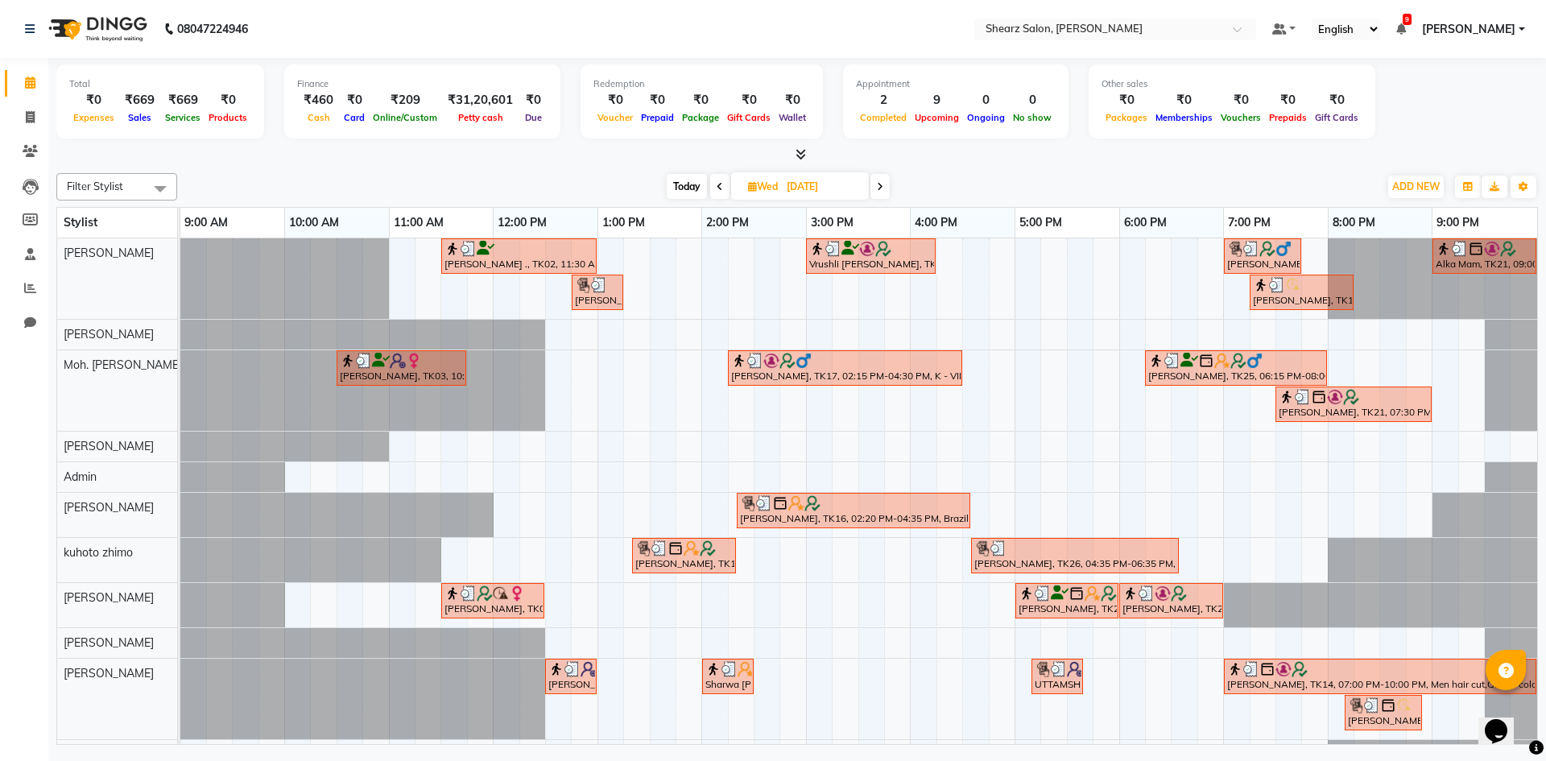
click at [878, 182] on icon at bounding box center [880, 187] width 6 height 10
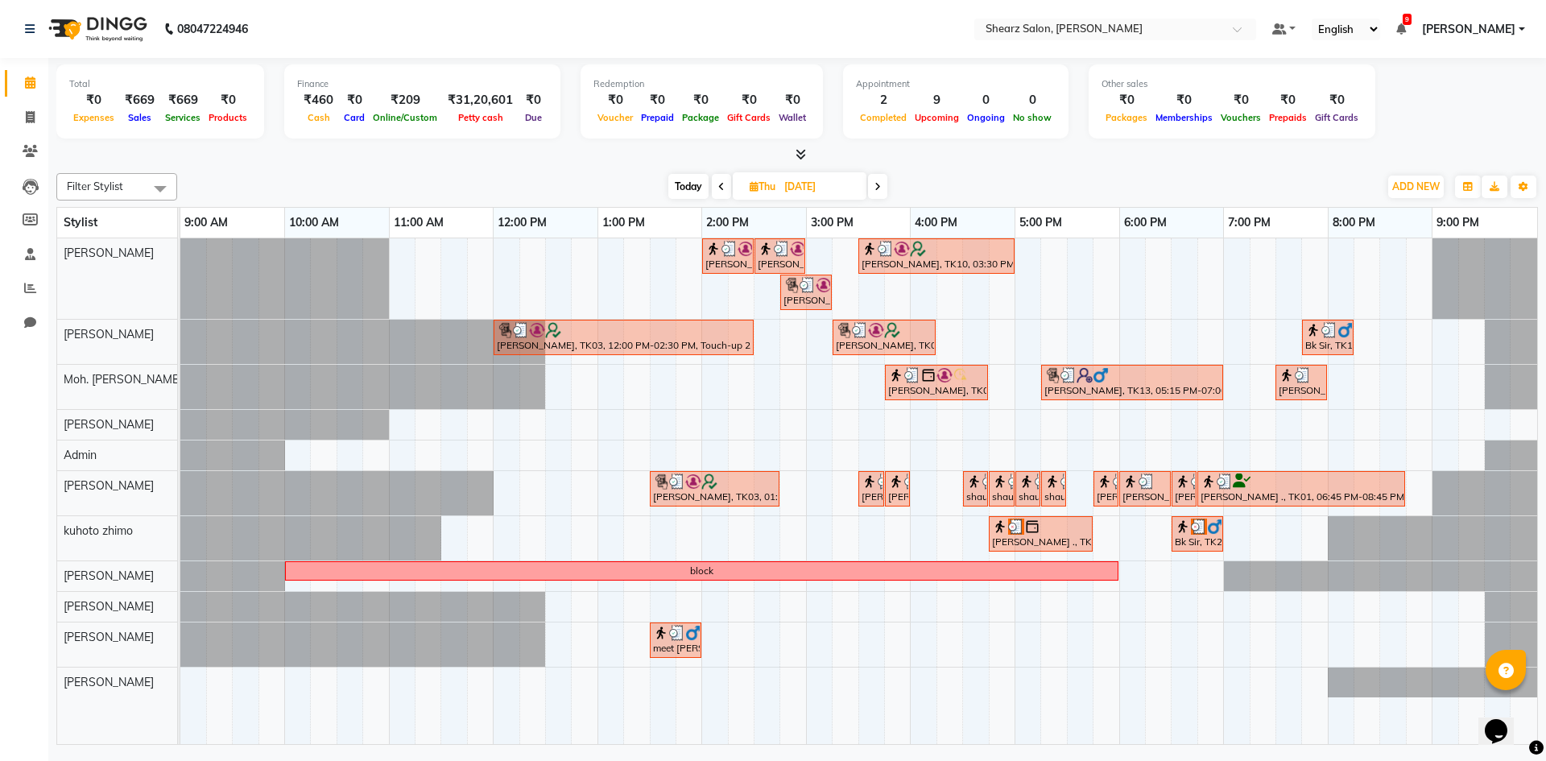
click at [883, 185] on span at bounding box center [877, 186] width 19 height 25
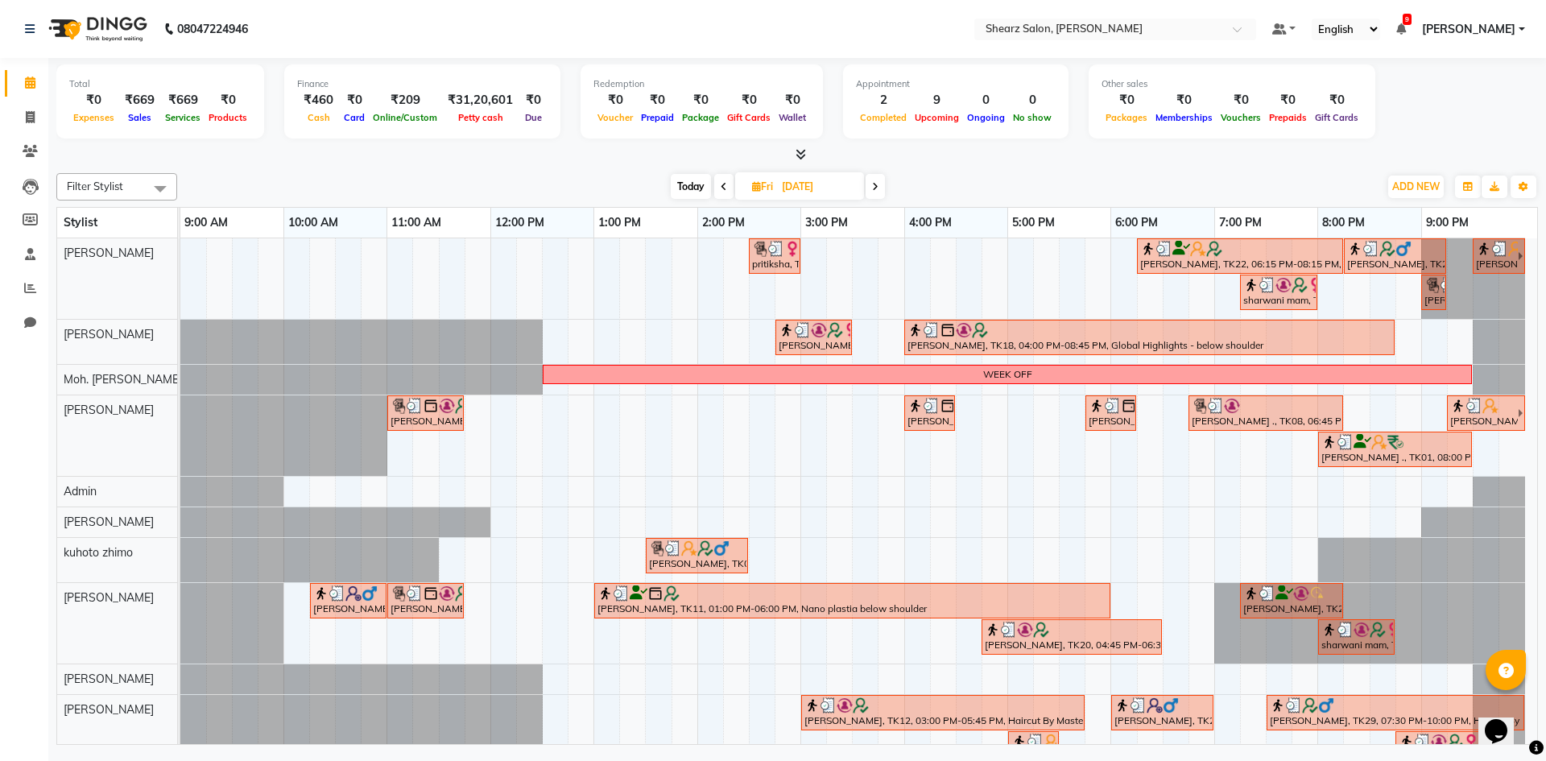
click at [874, 187] on icon at bounding box center [875, 187] width 6 height 10
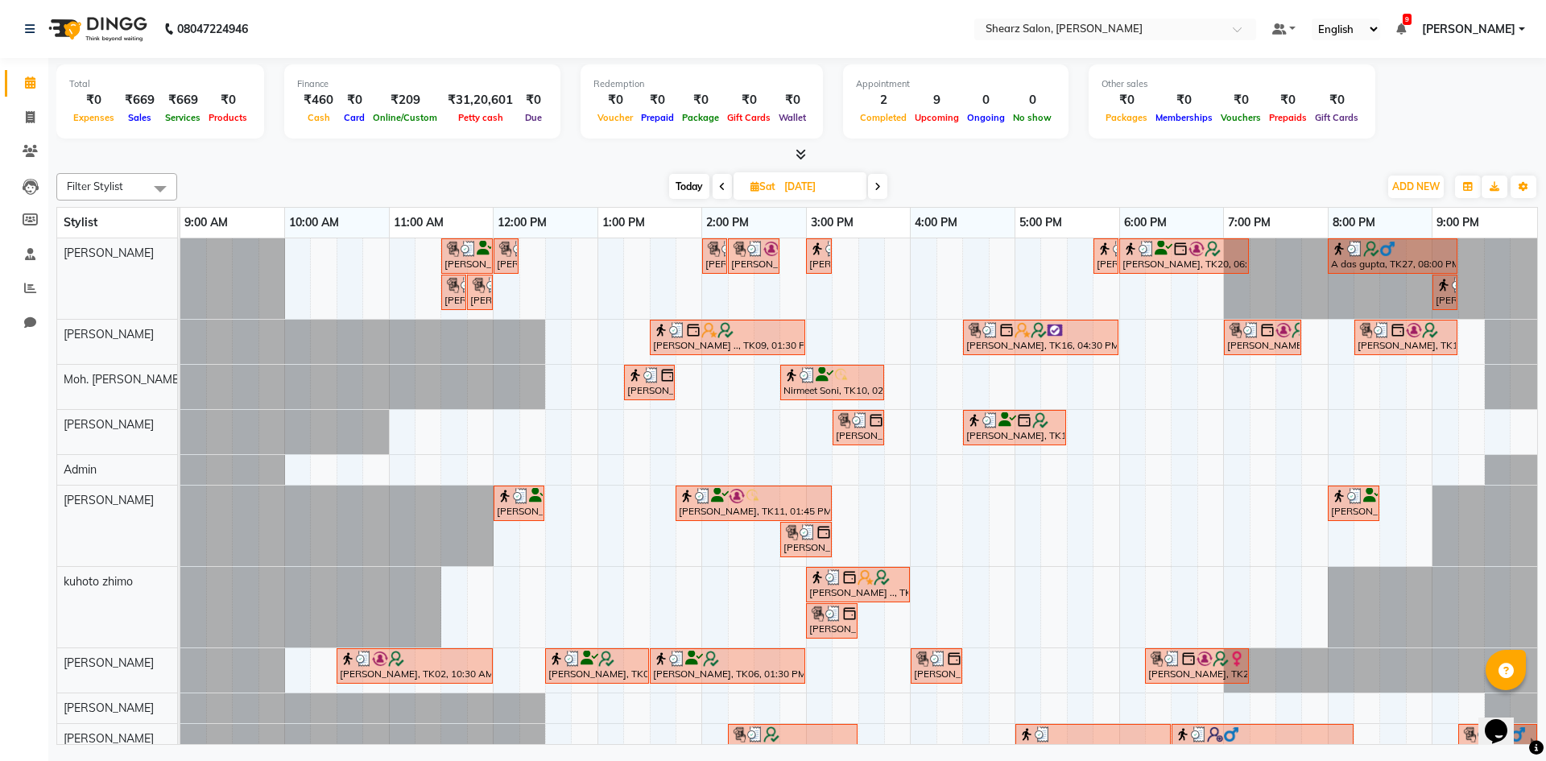
click at [874, 187] on span at bounding box center [877, 186] width 19 height 25
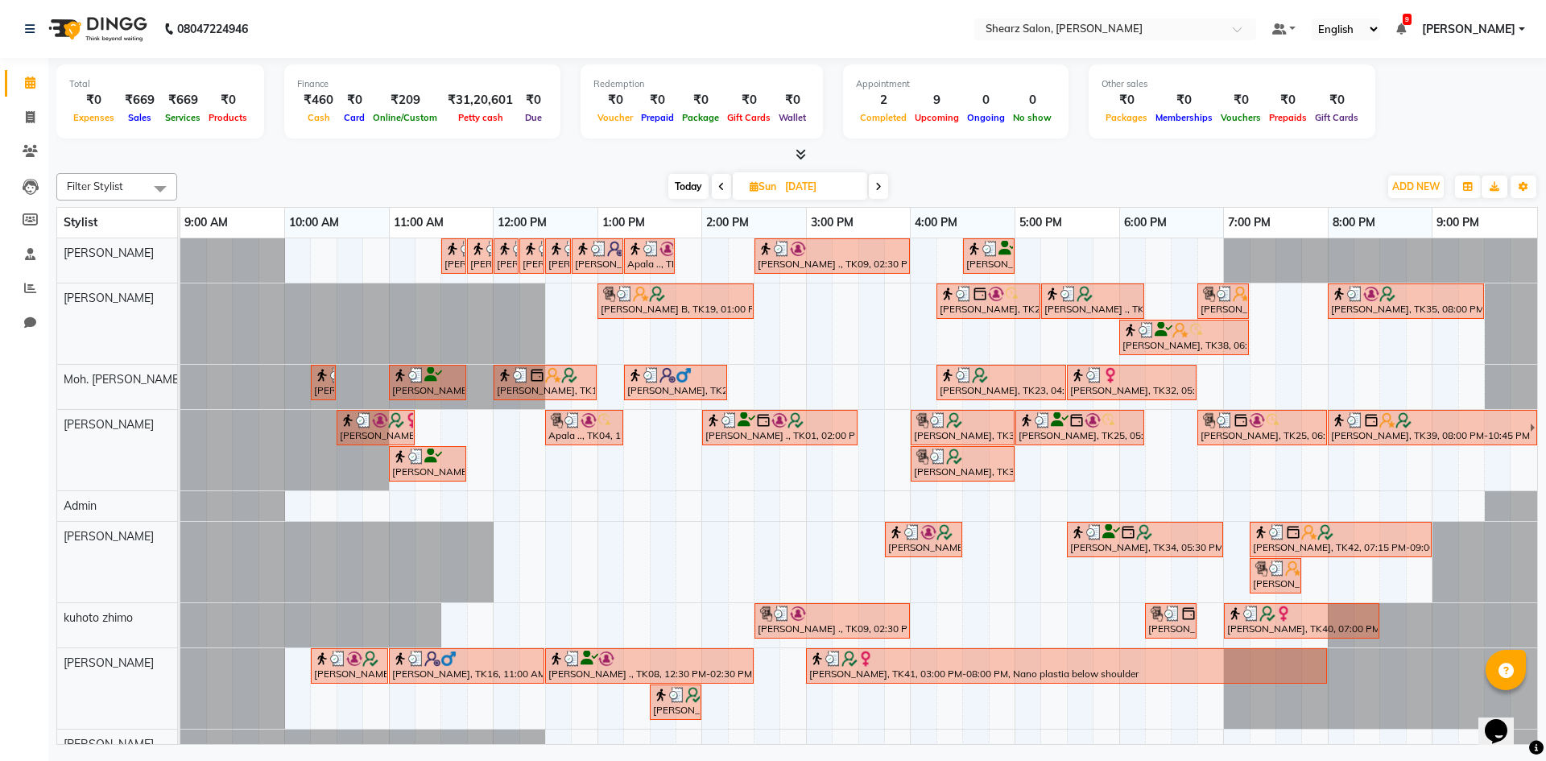
click at [722, 183] on icon at bounding box center [721, 187] width 6 height 10
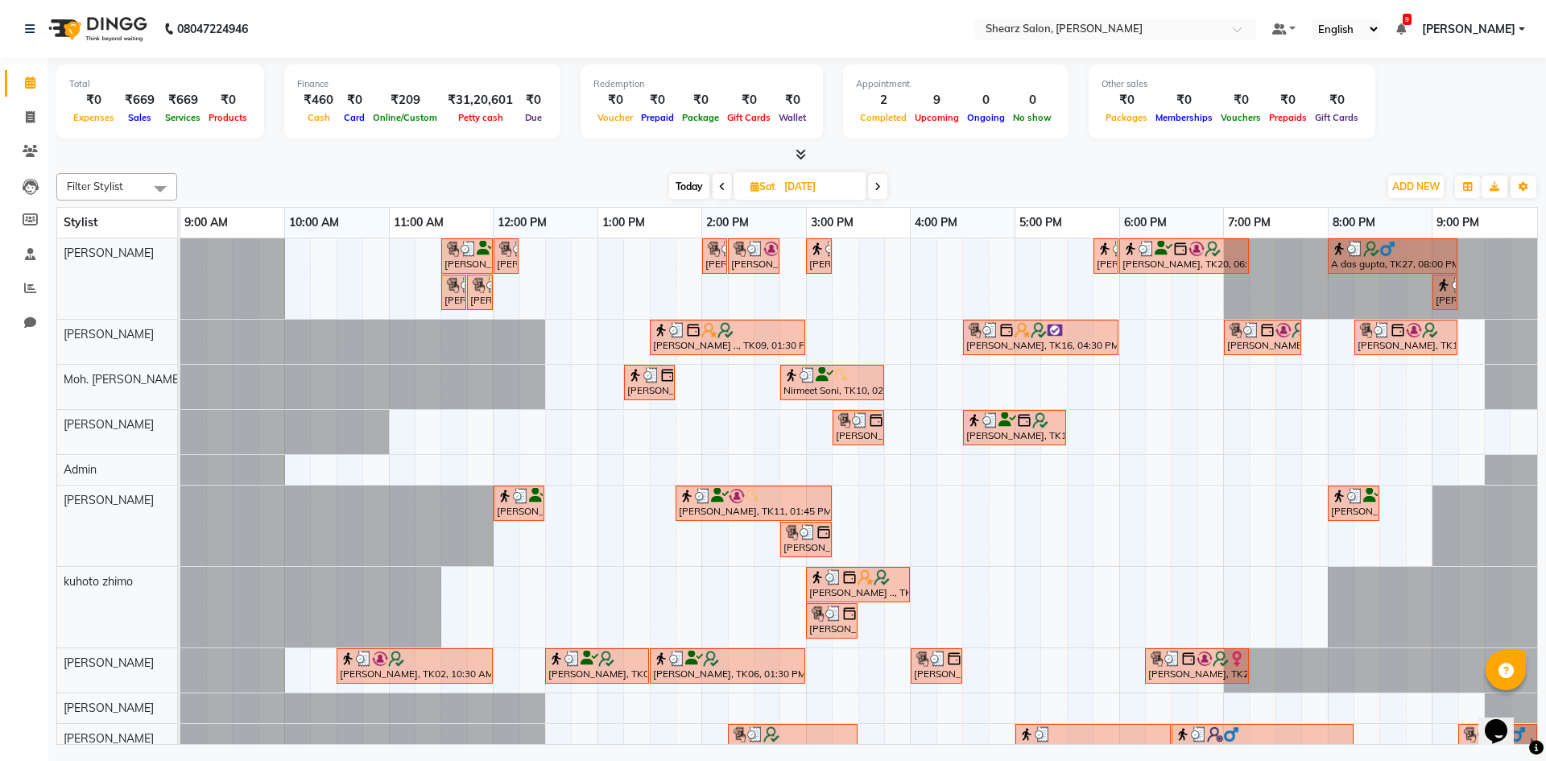
click at [691, 190] on span "Today" at bounding box center [689, 186] width 40 height 25
type input "03-10-2025"
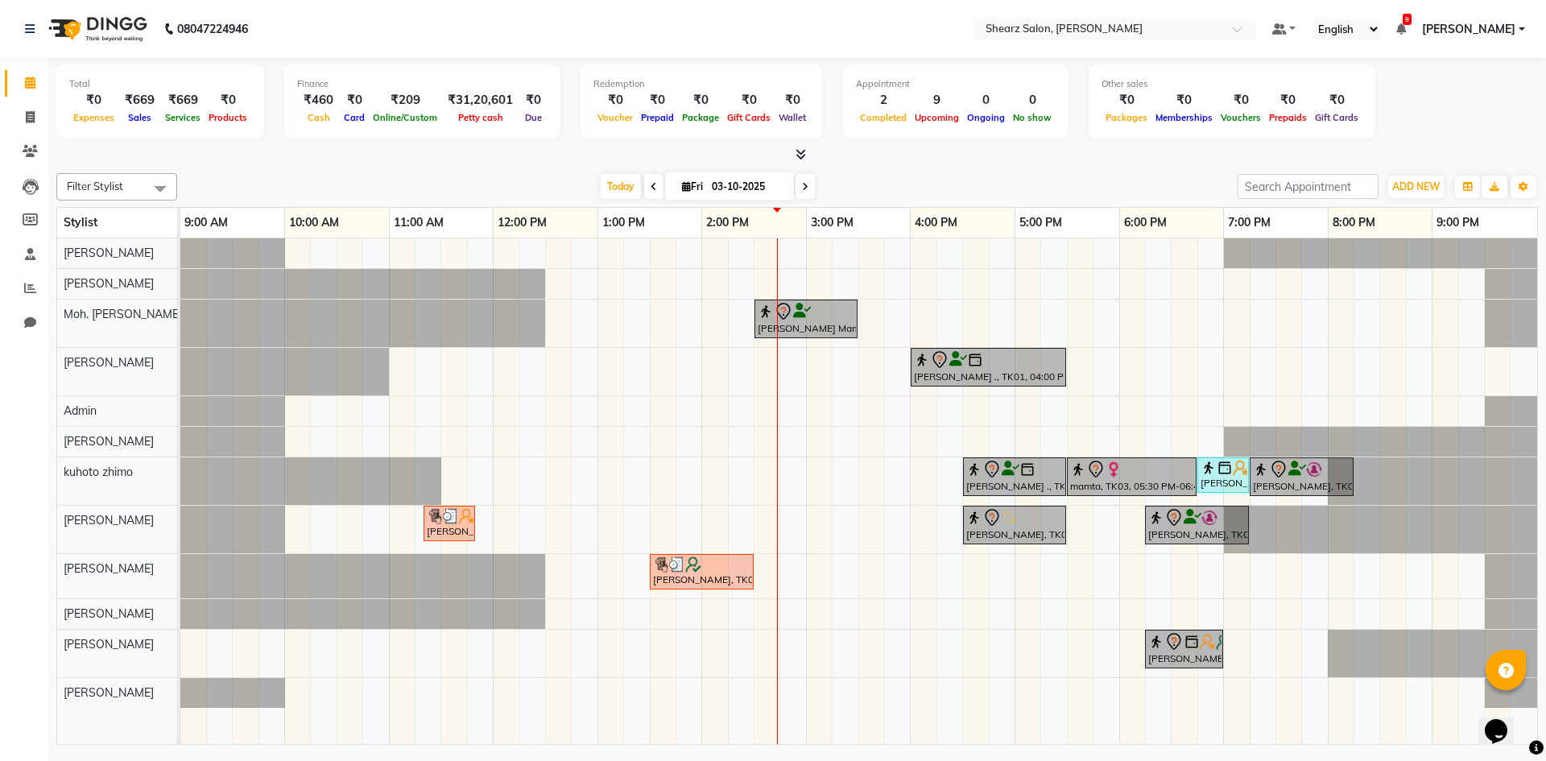
click at [683, 181] on icon at bounding box center [686, 186] width 9 height 10
select select "10"
select select "2025"
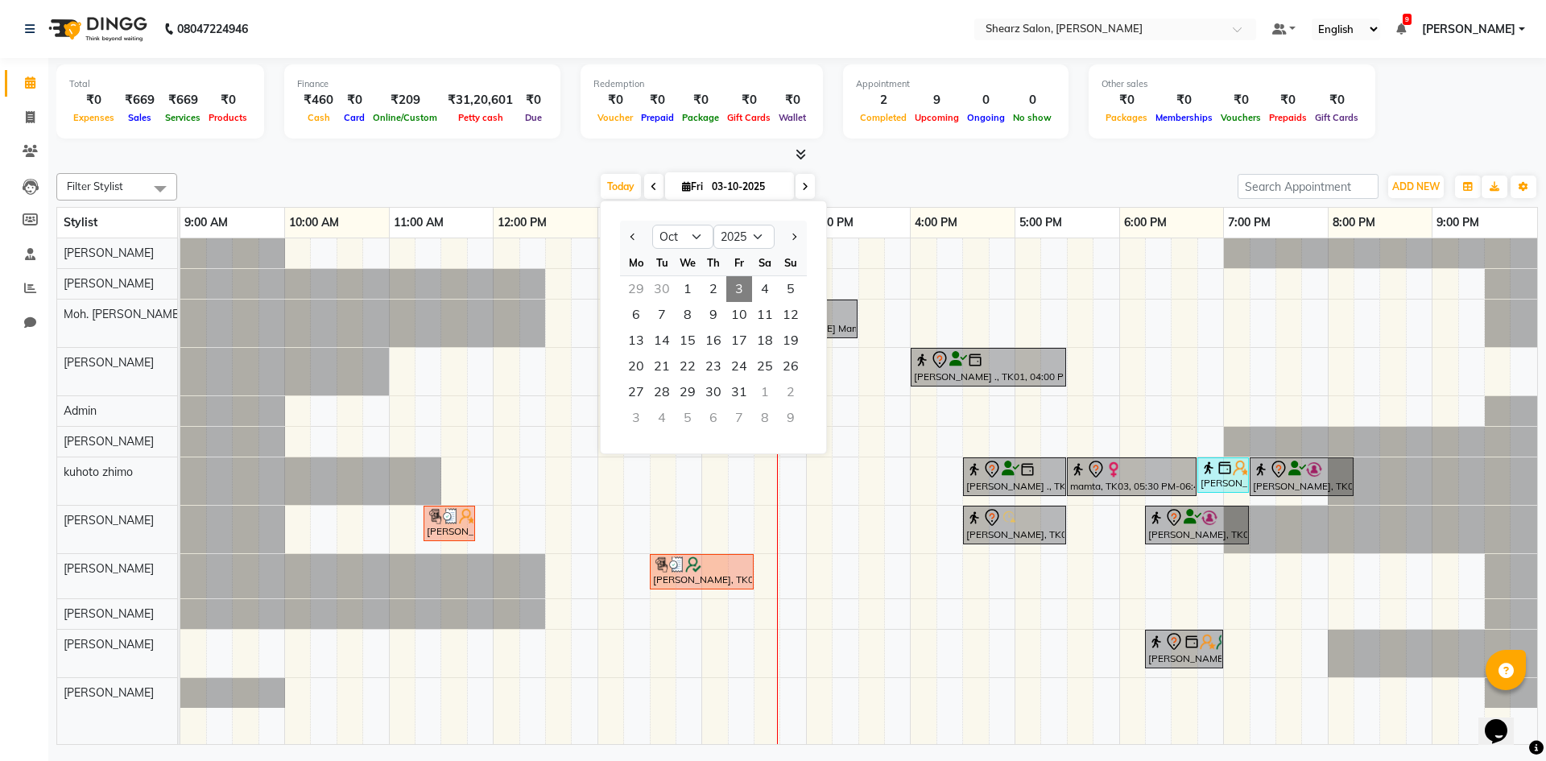
click at [644, 180] on span at bounding box center [653, 186] width 19 height 25
type input "02-10-2025"
